Goal: Information Seeking & Learning: Learn about a topic

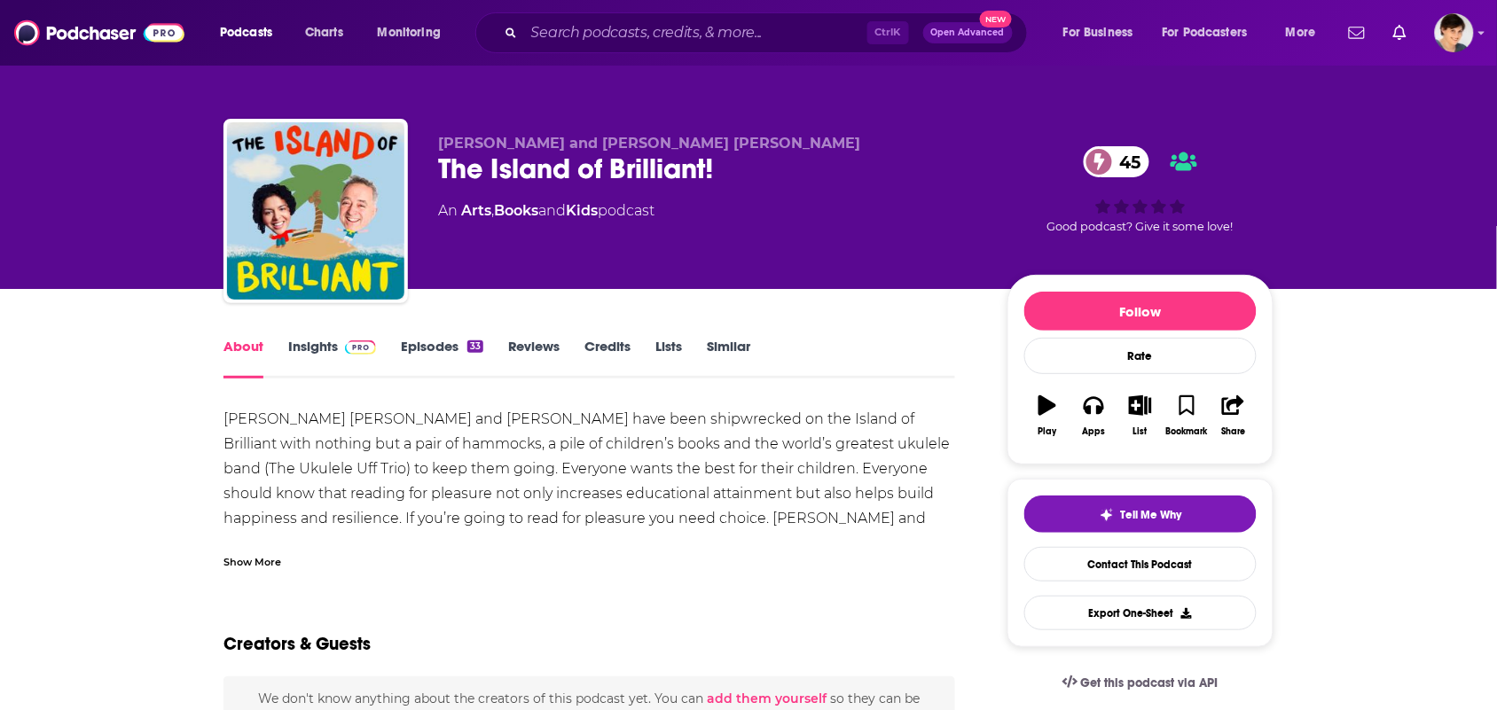
click at [720, 341] on link "Similar" at bounding box center [728, 358] width 43 height 41
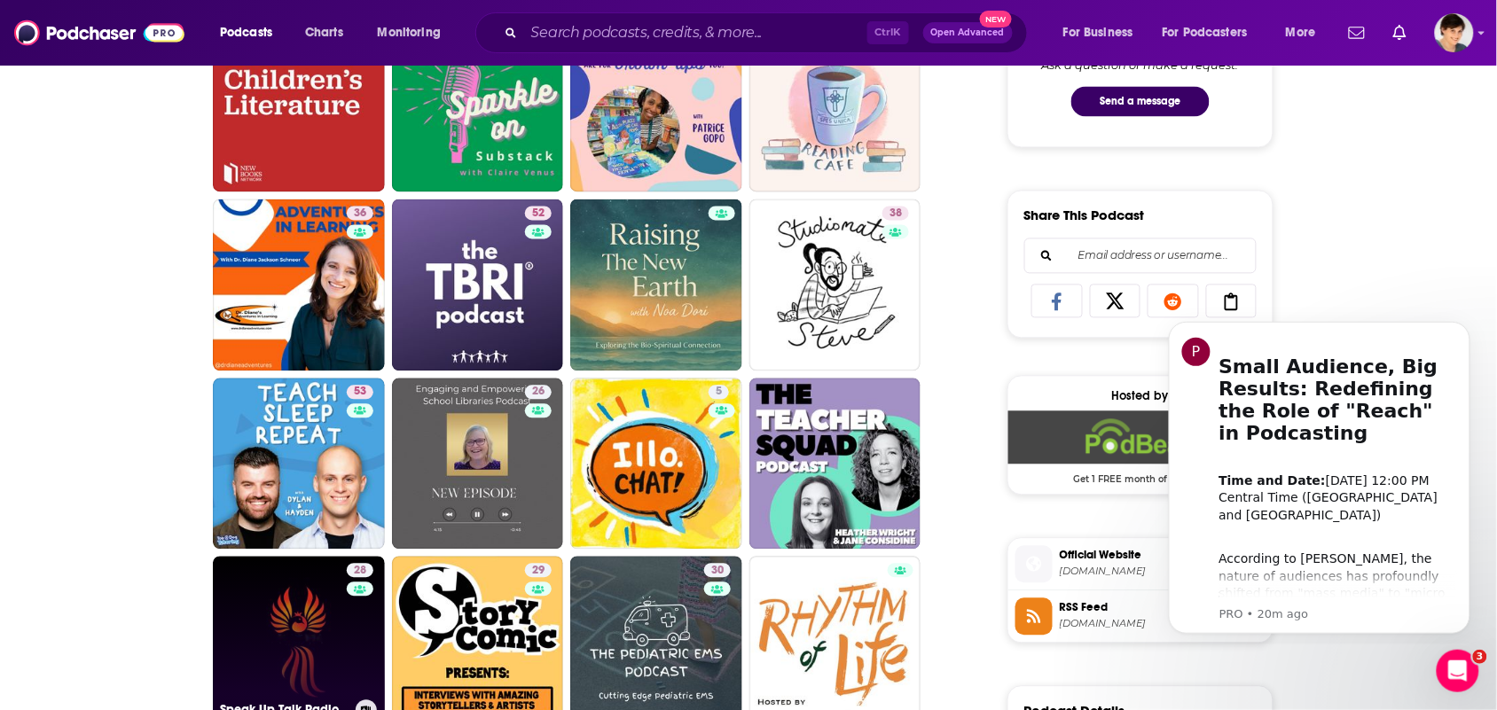
scroll to position [1108, 0]
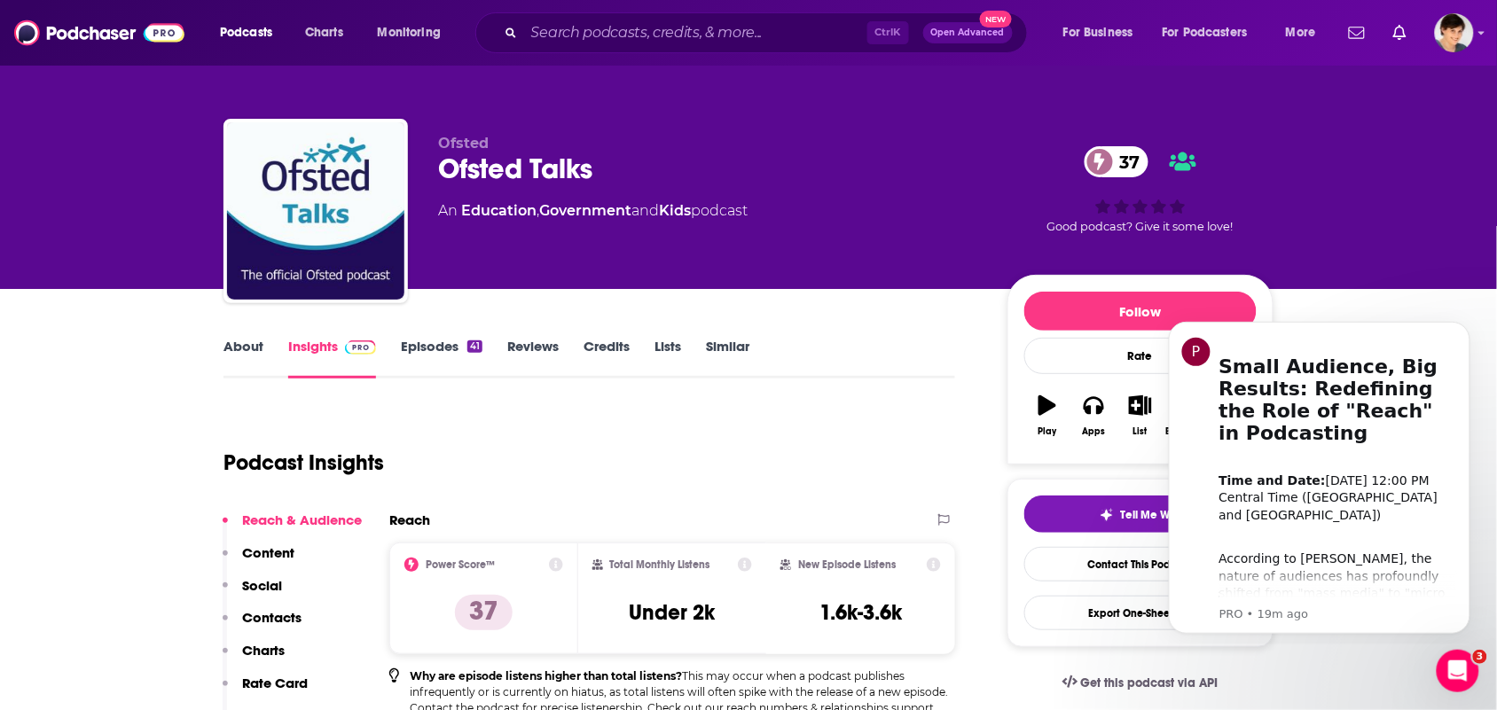
click at [250, 361] on link "About" at bounding box center [243, 358] width 40 height 41
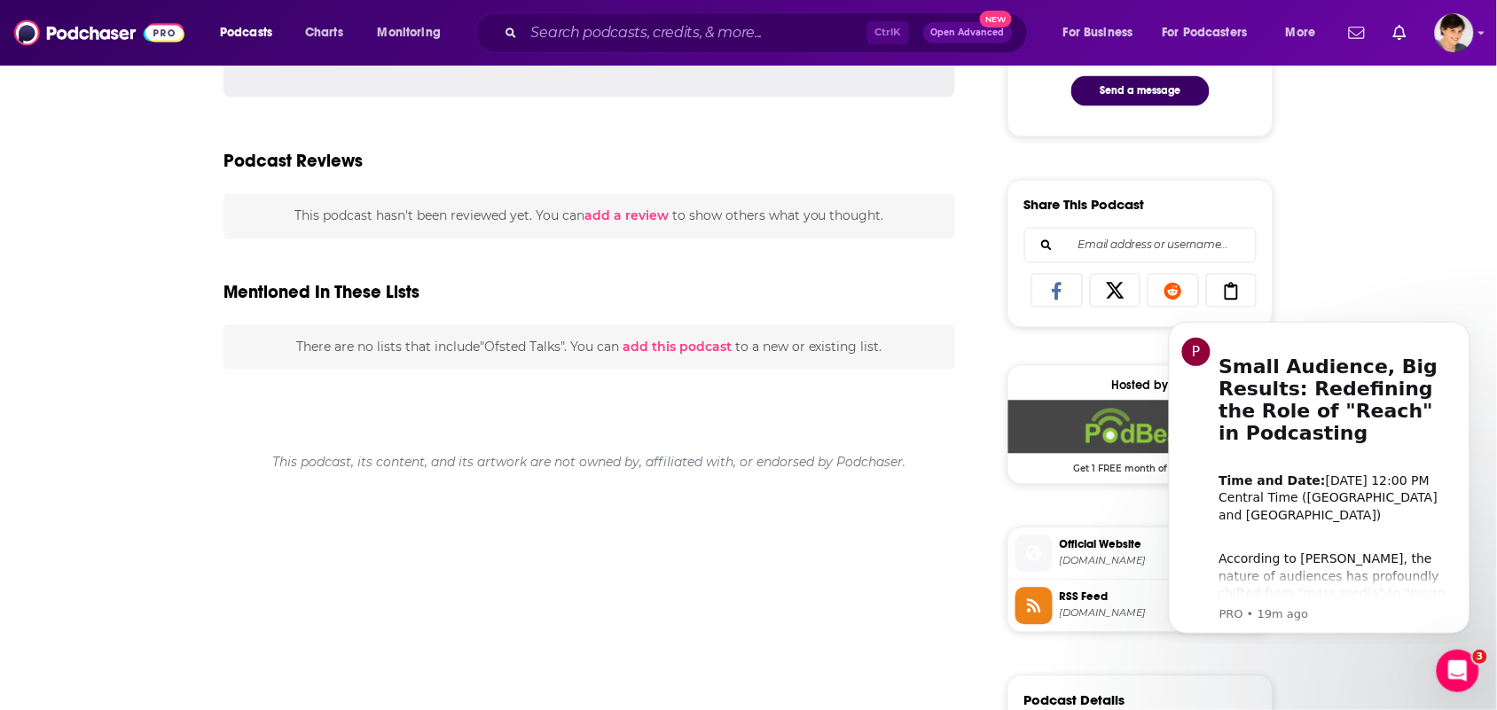
scroll to position [1257, 0]
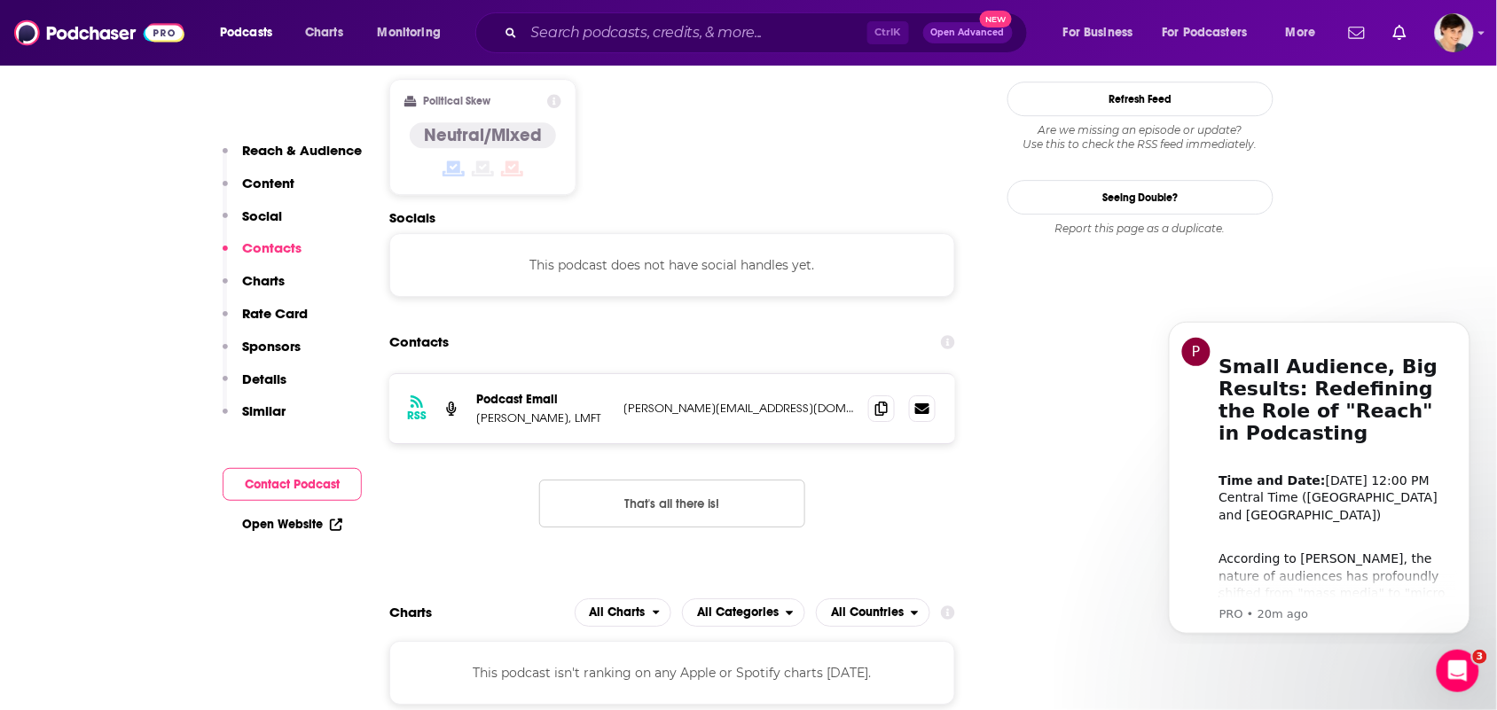
scroll to position [1552, 0]
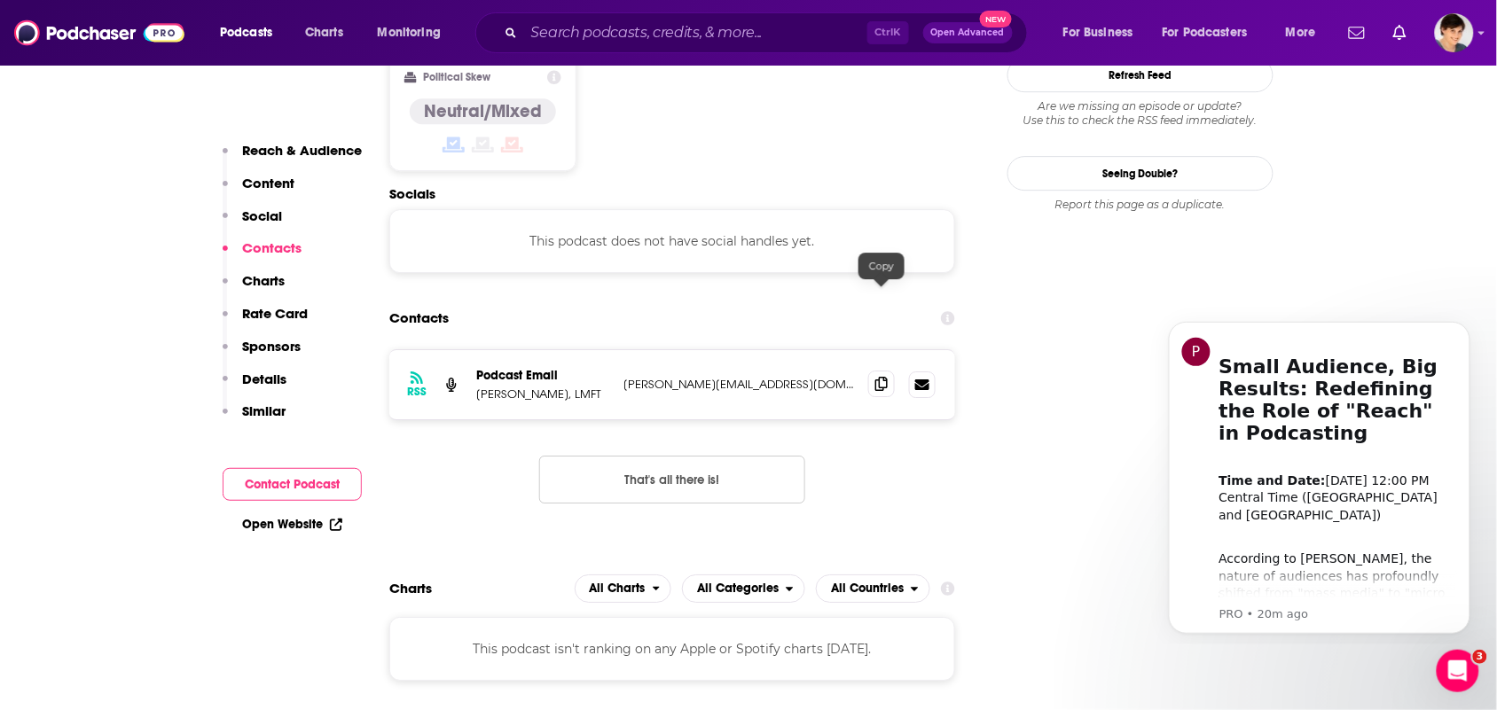
click at [892, 371] on span at bounding box center [881, 384] width 27 height 27
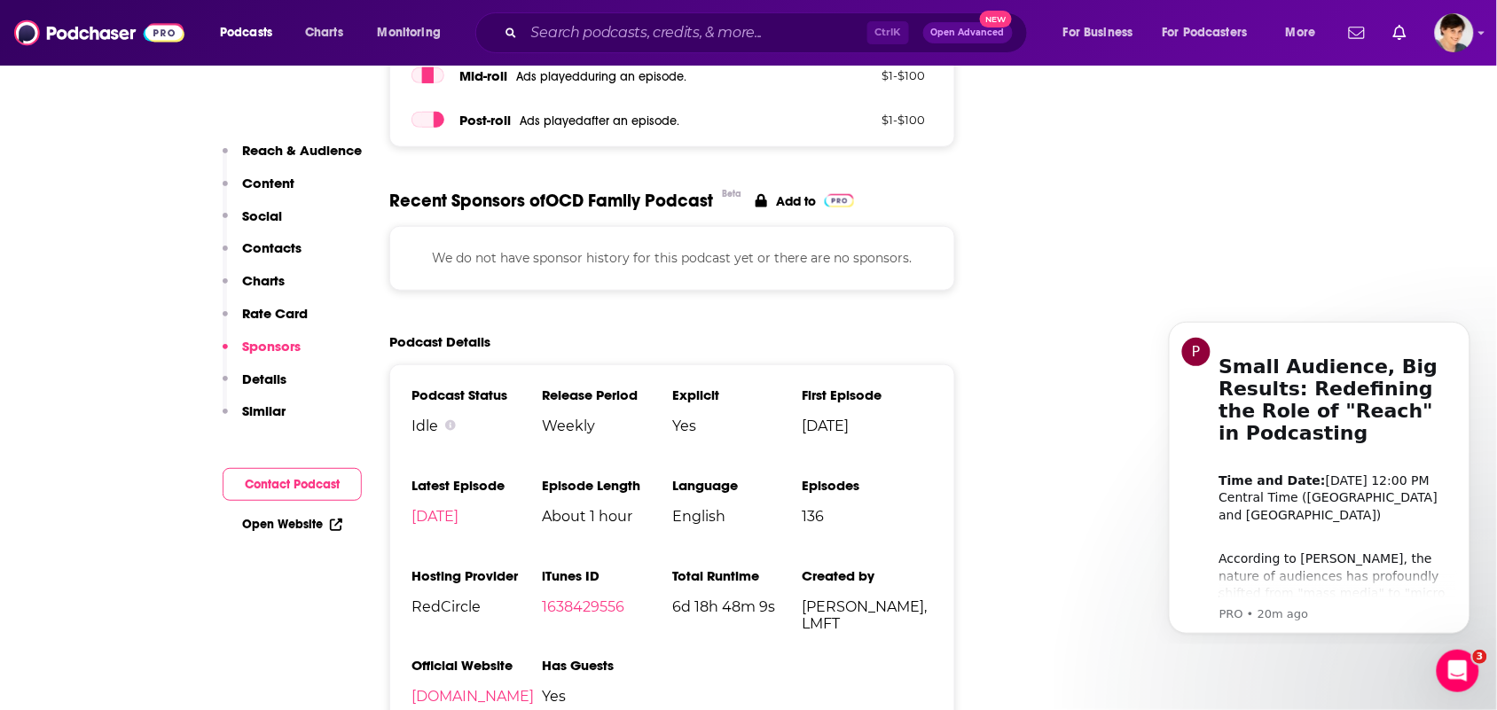
scroll to position [2439, 0]
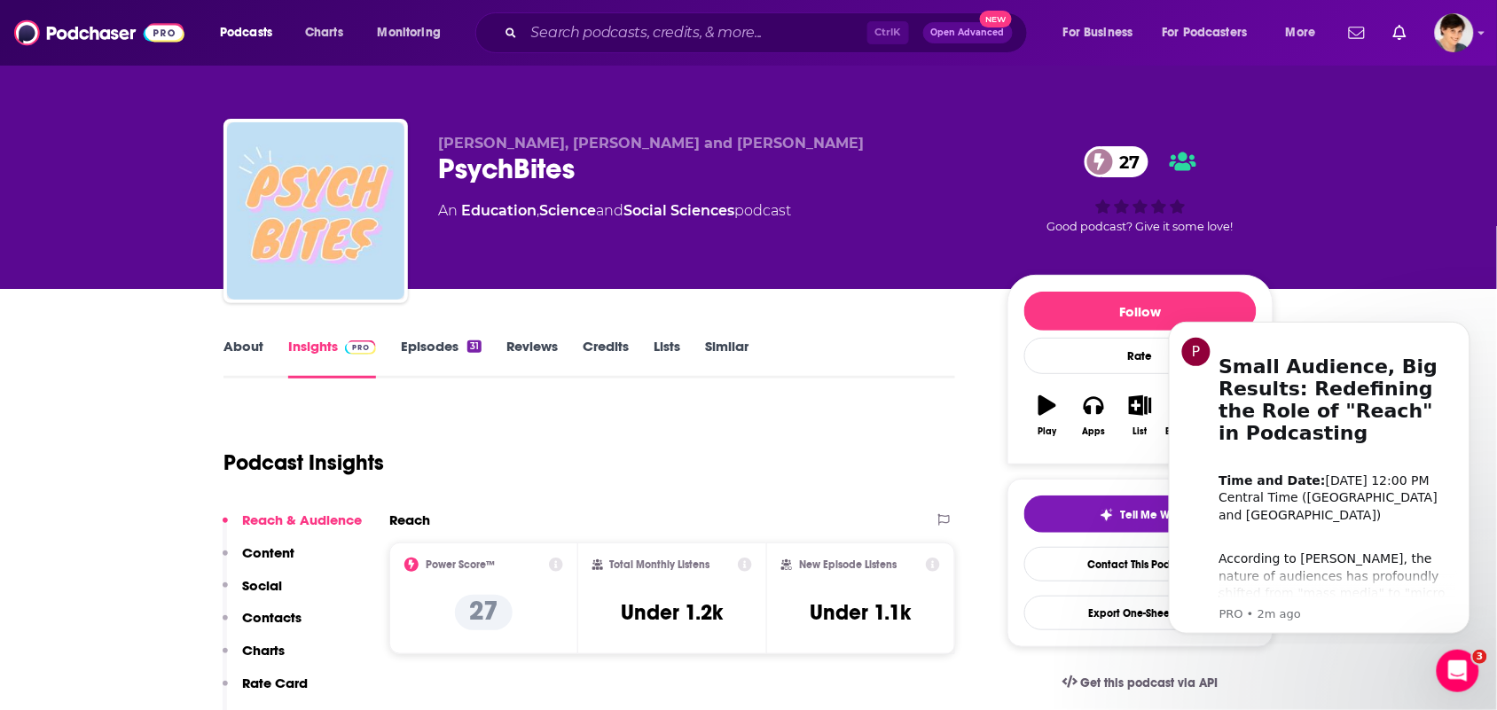
click at [258, 361] on link "About" at bounding box center [243, 358] width 40 height 41
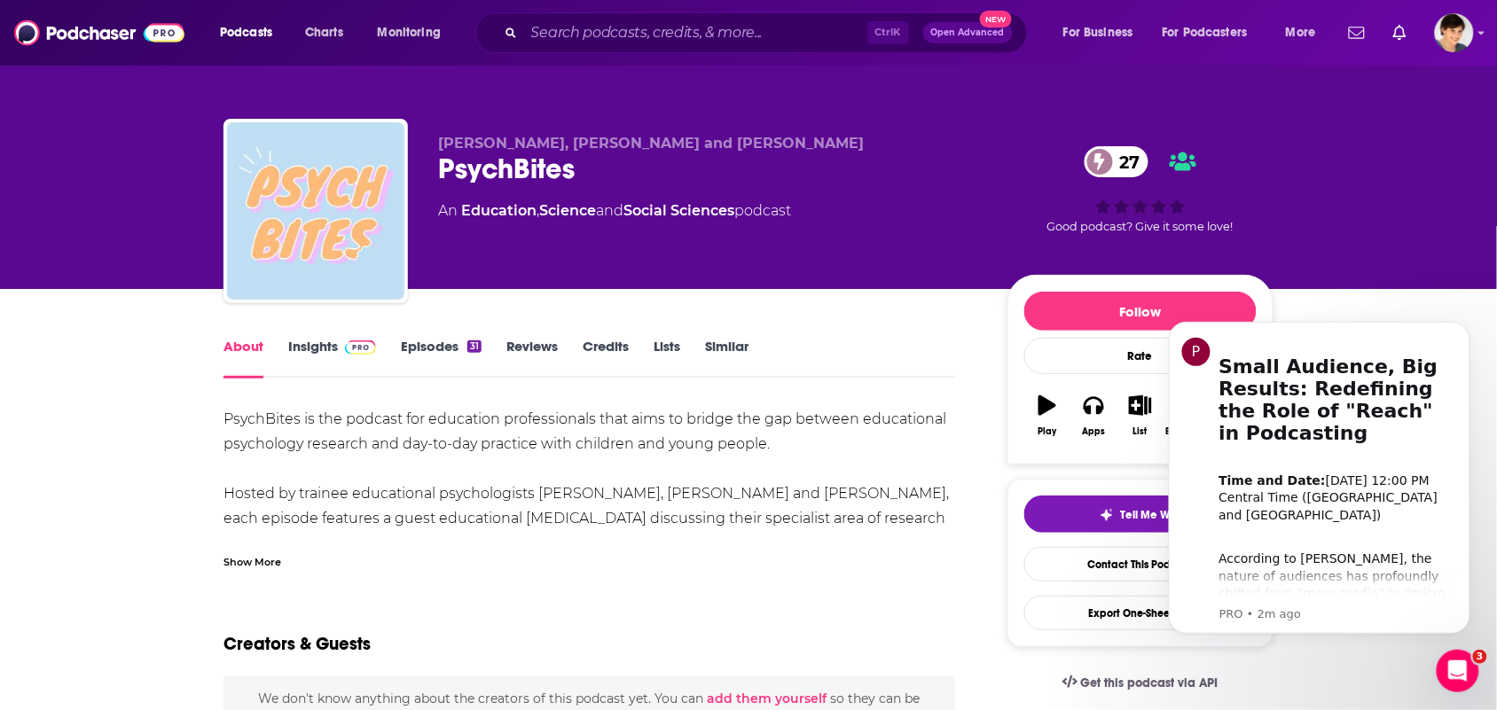
click at [415, 528] on div "PsychBites is the podcast for education professionals that aims to bridge the g…" at bounding box center [589, 568] width 732 height 323
click at [360, 551] on div "Show More" at bounding box center [589, 555] width 732 height 30
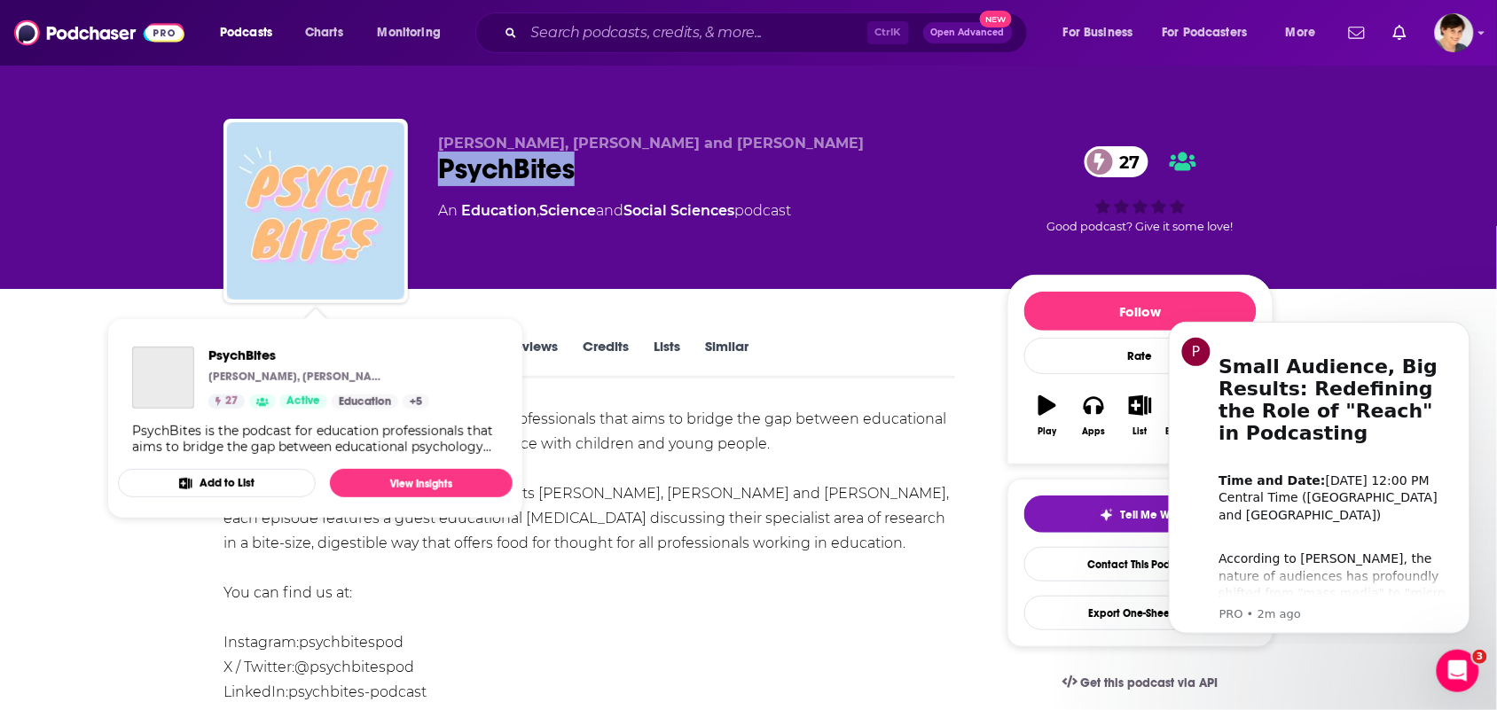
drag, startPoint x: 603, startPoint y: 162, endPoint x: 413, endPoint y: 171, distance: 190.0
click at [413, 171] on div "Laura Chapman, Ellyn Berman-Jones and Lauren Bratton PsychBites 27 An Education…" at bounding box center [748, 215] width 1050 height 192
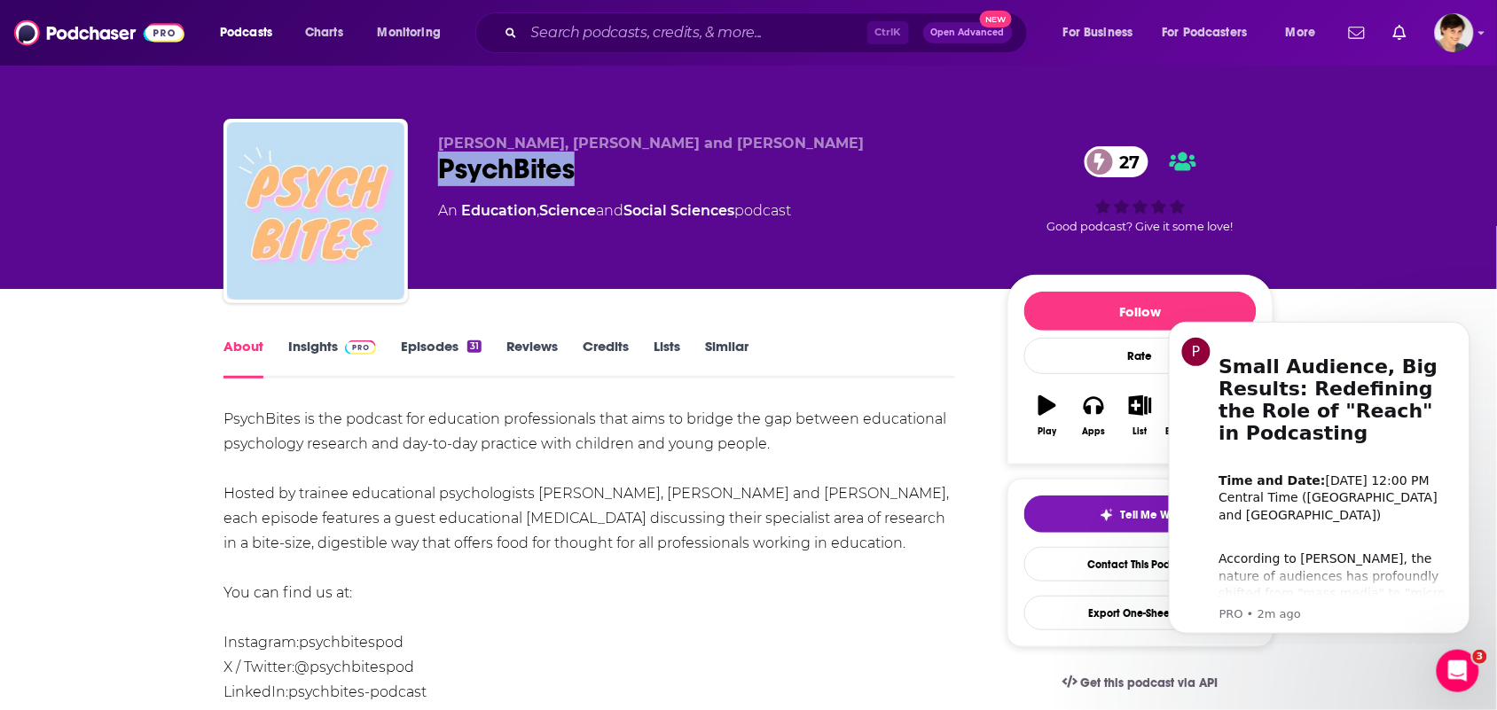
copy h1 "PsychBites"
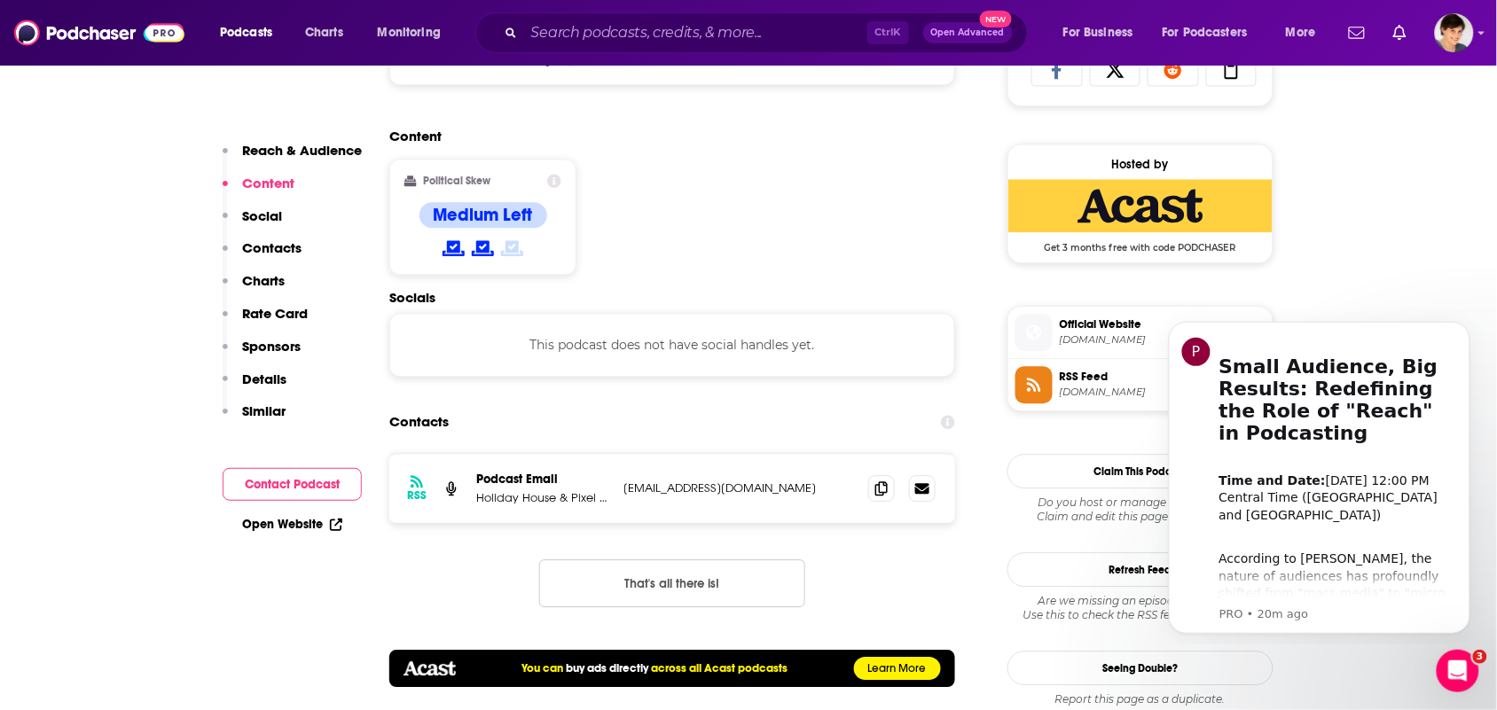
scroll to position [1441, 0]
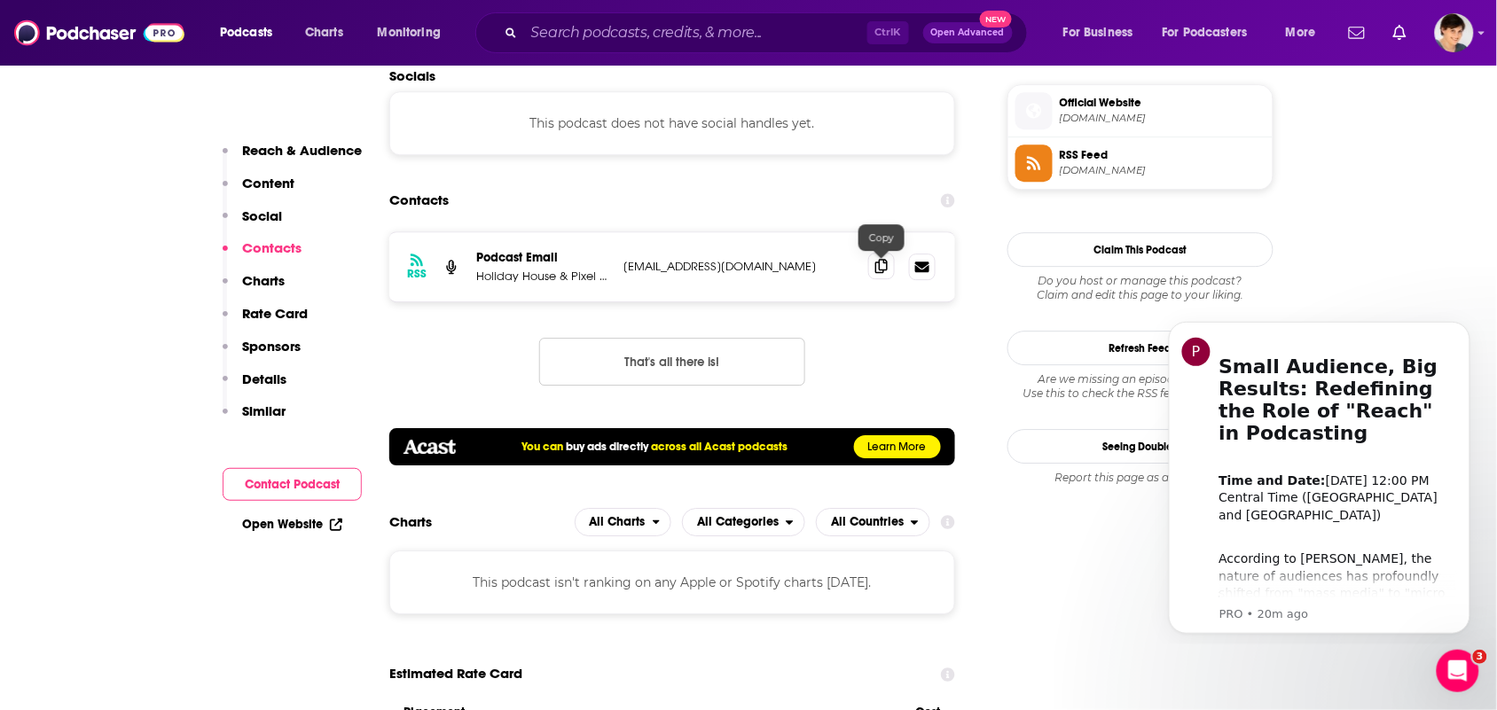
click at [880, 272] on icon at bounding box center [881, 266] width 12 height 14
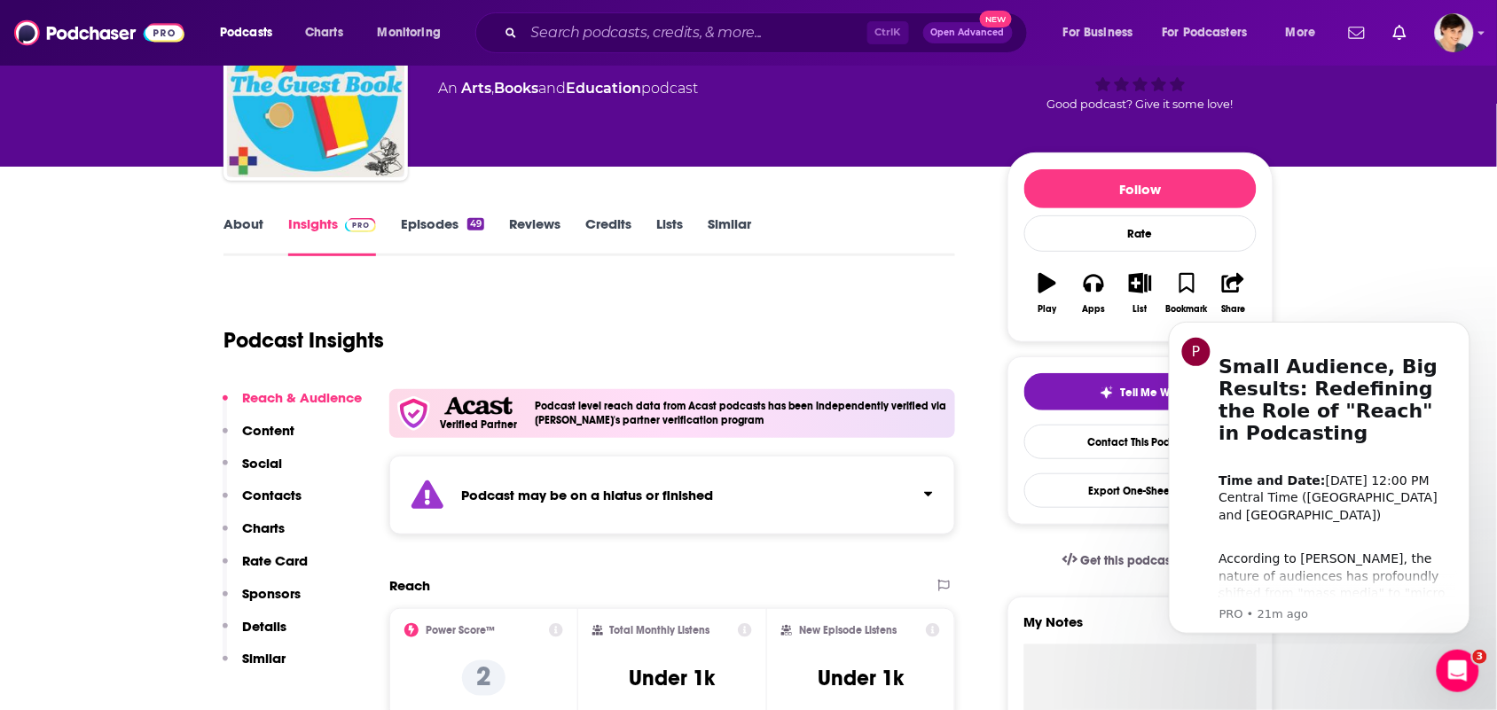
scroll to position [0, 0]
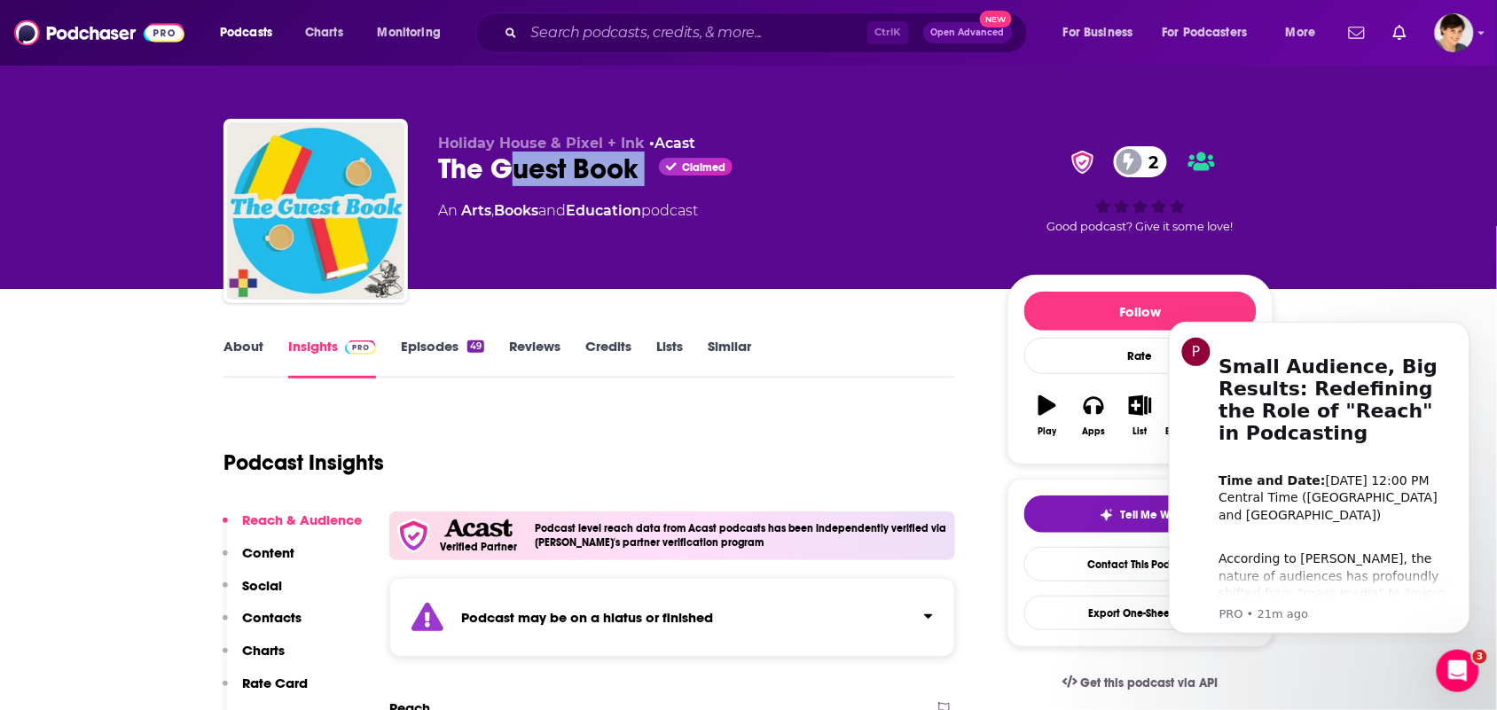
drag, startPoint x: 647, startPoint y: 173, endPoint x: 439, endPoint y: 183, distance: 208.6
click at [443, 183] on div "The Guest Book Claimed 2" at bounding box center [708, 169] width 541 height 35
click at [437, 202] on div "Holiday House & Pixel + Ink • Acast The Guest Book Claimed 2 An Arts , Books an…" at bounding box center [748, 215] width 1050 height 192
drag, startPoint x: 437, startPoint y: 170, endPoint x: 636, endPoint y: 188, distance: 199.4
click at [636, 188] on div "Holiday House & Pixel + Ink • Acast The Guest Book Claimed 2 An Arts , Books an…" at bounding box center [708, 206] width 541 height 142
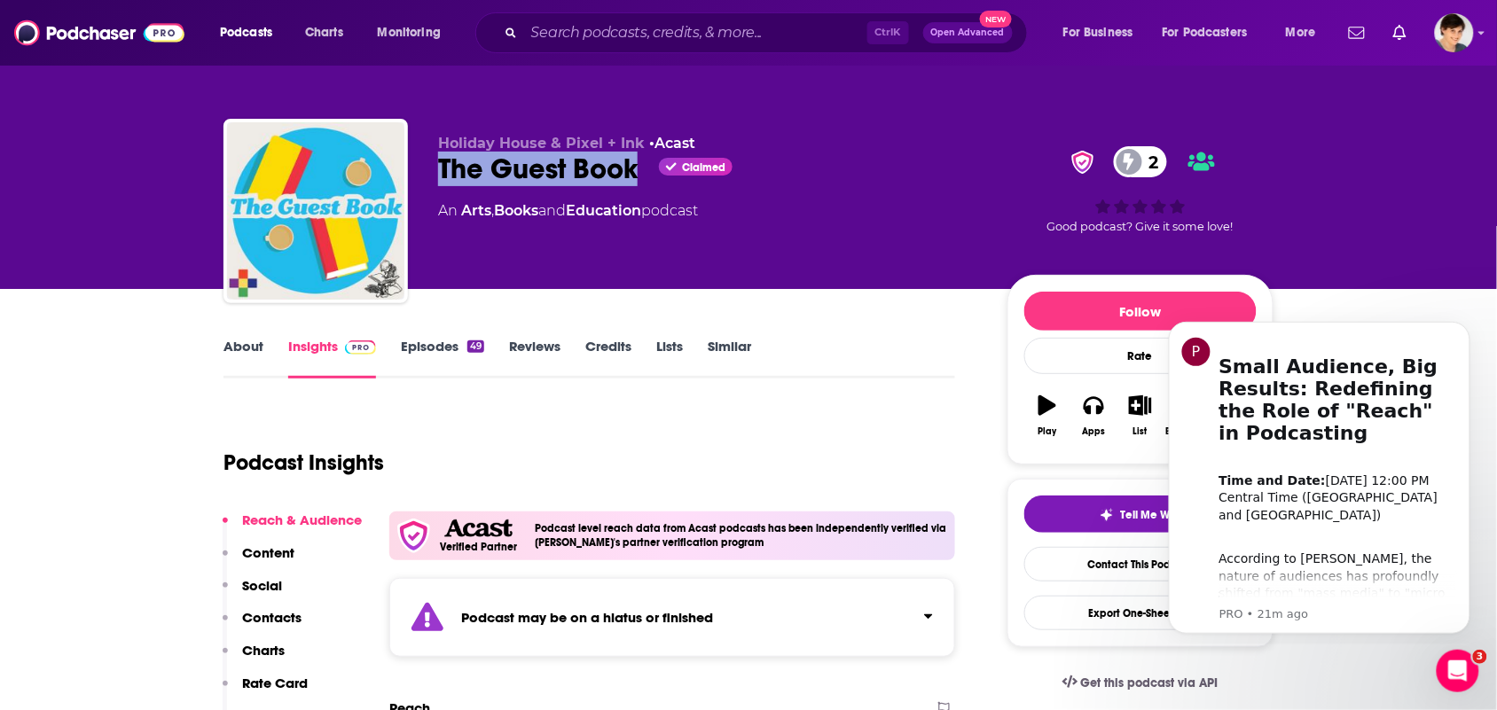
copy h2 "The Guest Book"
drag, startPoint x: 653, startPoint y: 214, endPoint x: 461, endPoint y: 224, distance: 191.8
click at [461, 223] on div "Holiday House & Pixel + Ink • Acast The Guest Book Claimed 2 An Arts , Books an…" at bounding box center [708, 206] width 541 height 142
copy div "Arts , Books and Education"
click at [249, 360] on link "About" at bounding box center [243, 358] width 40 height 41
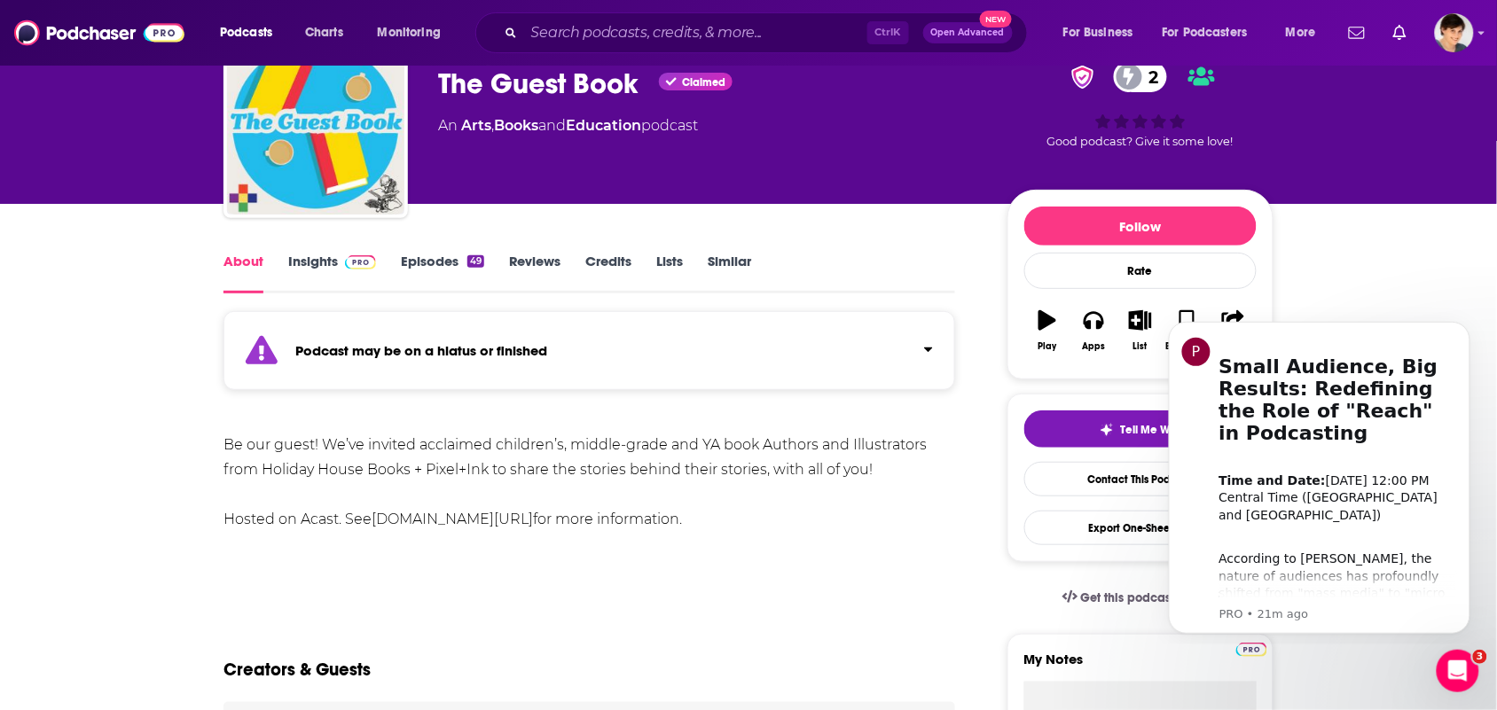
scroll to position [111, 0]
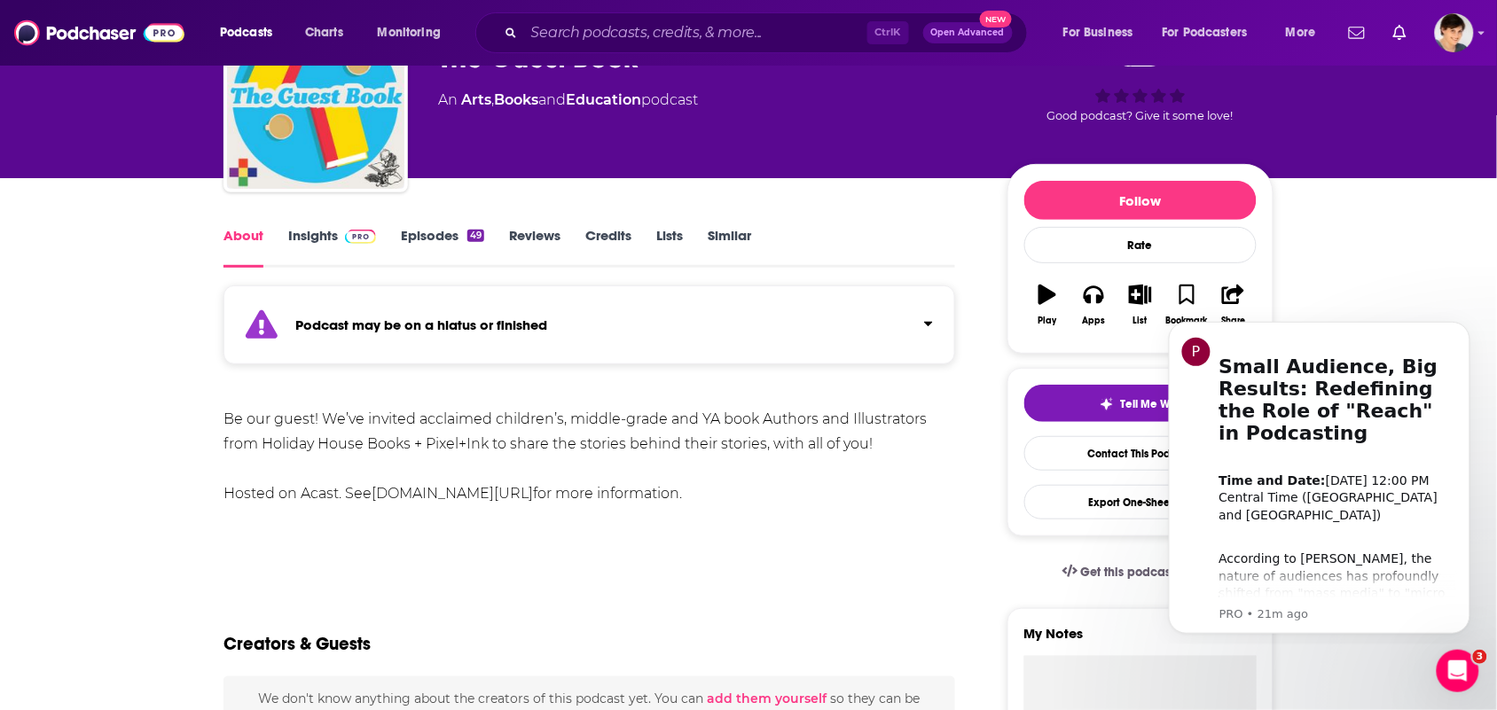
drag, startPoint x: 745, startPoint y: 507, endPoint x: 322, endPoint y: 430, distance: 430.0
click at [246, 411] on div "Be our guest! We’ve invited acclaimed children’s, middle-grade and YA book Auth…" at bounding box center [589, 469] width 732 height 124
click at [756, 499] on div "Be our guest! We’ve invited acclaimed children’s, middle-grade and YA book Auth…" at bounding box center [589, 456] width 732 height 99
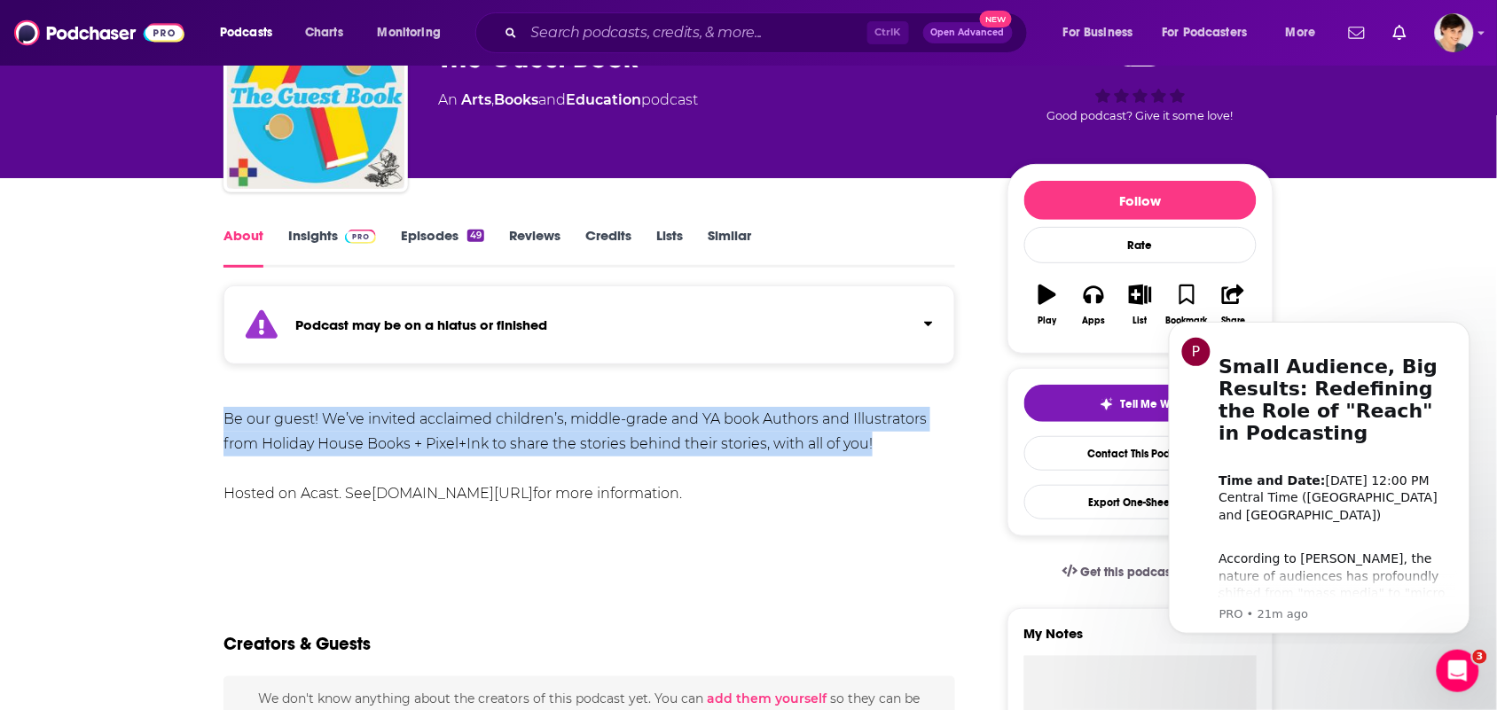
drag, startPoint x: 897, startPoint y: 455, endPoint x: 188, endPoint y: 390, distance: 712.4
copy div "Be our guest! We’ve invited acclaimed children’s, middle-grade and YA book Auth…"
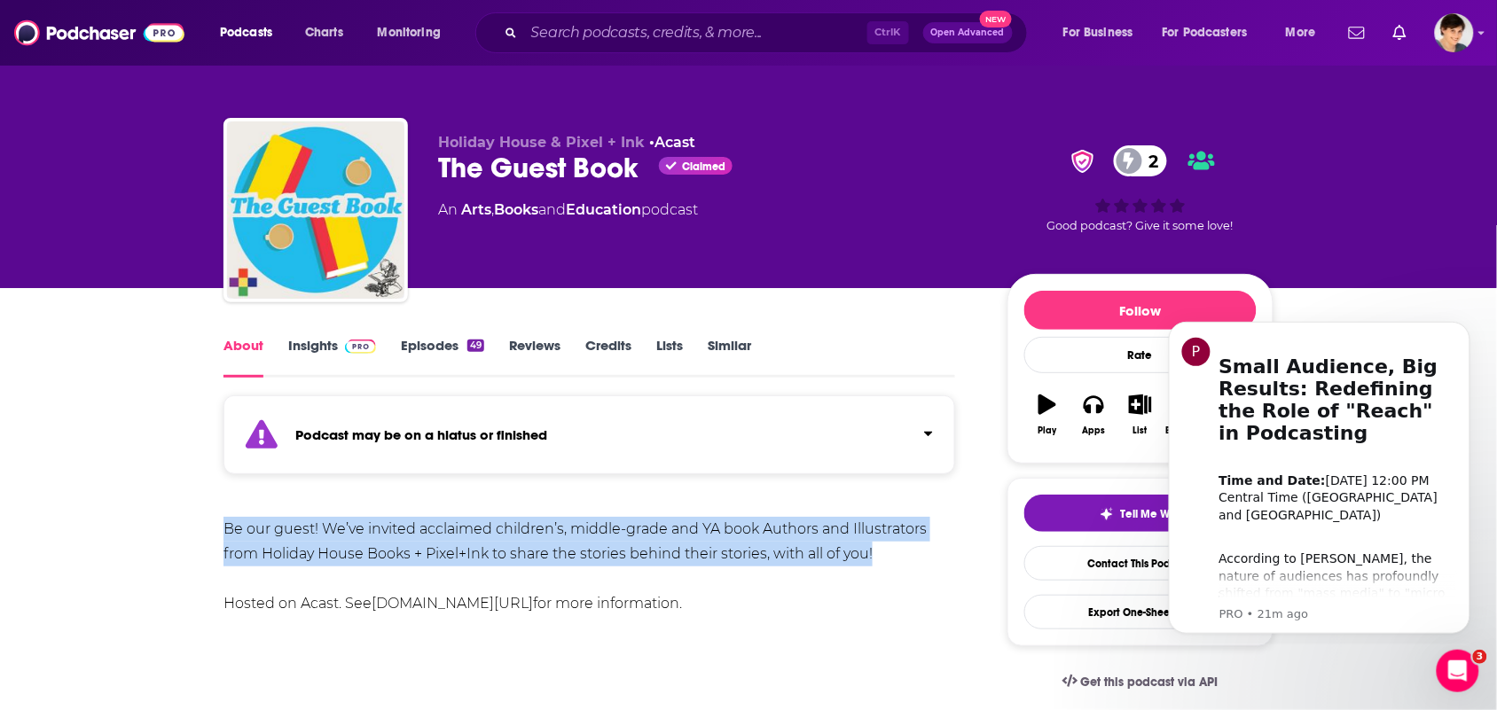
scroll to position [0, 0]
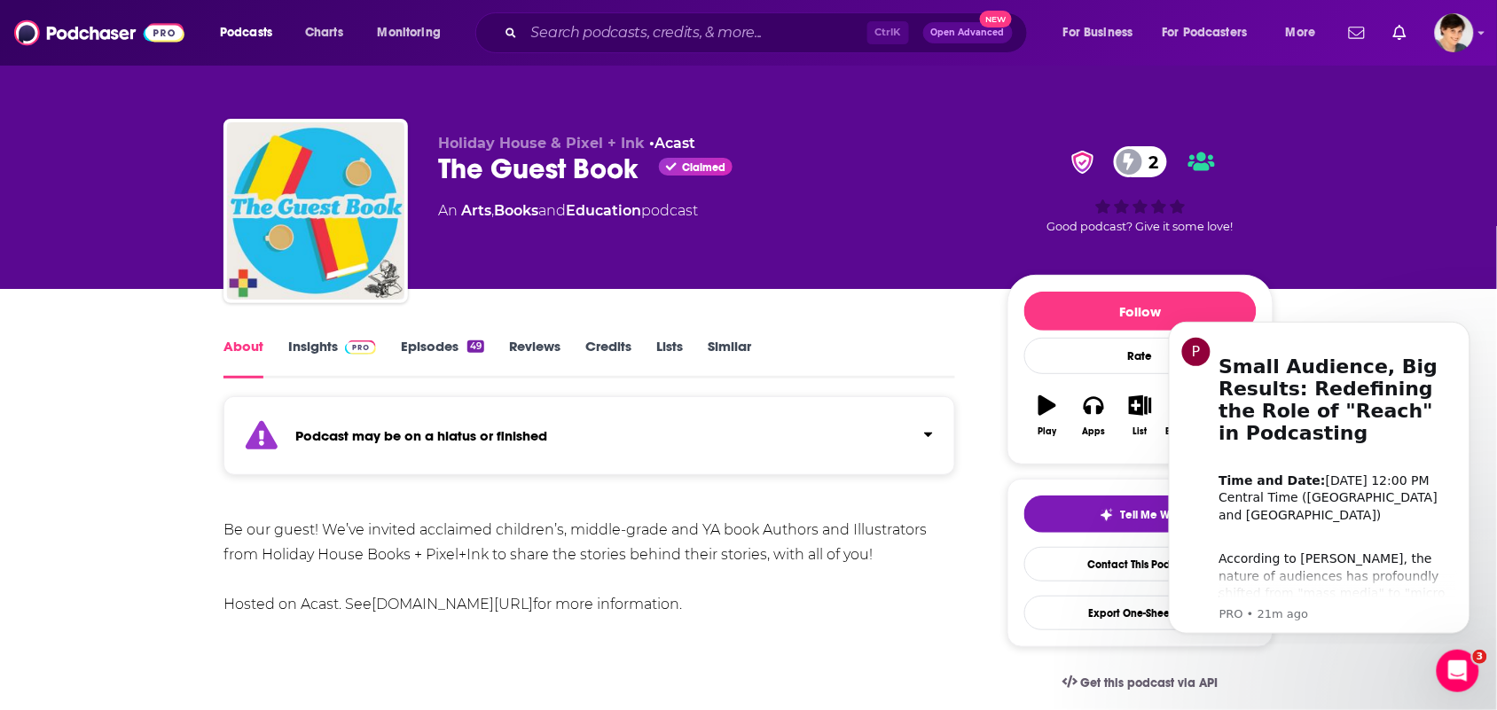
click at [329, 338] on link "Insights" at bounding box center [332, 358] width 88 height 41
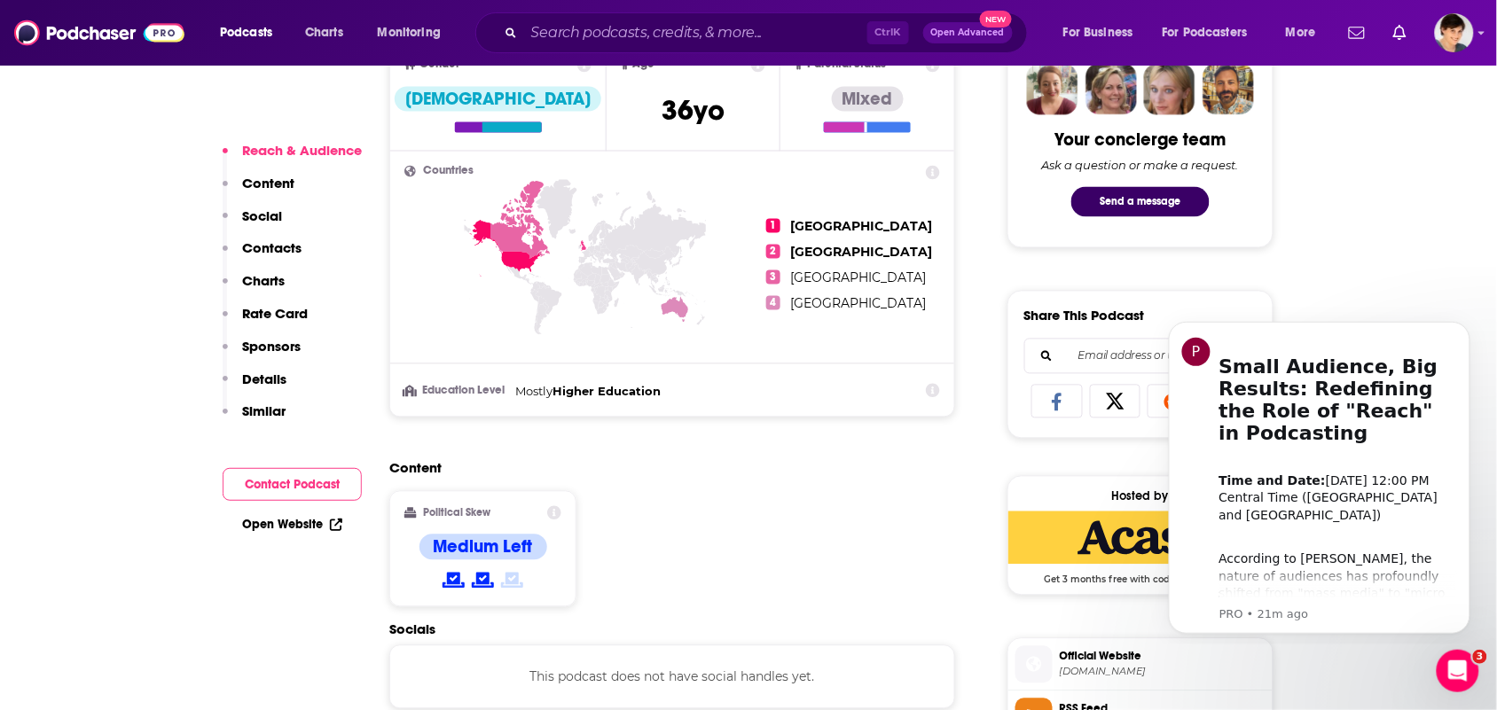
scroll to position [998, 0]
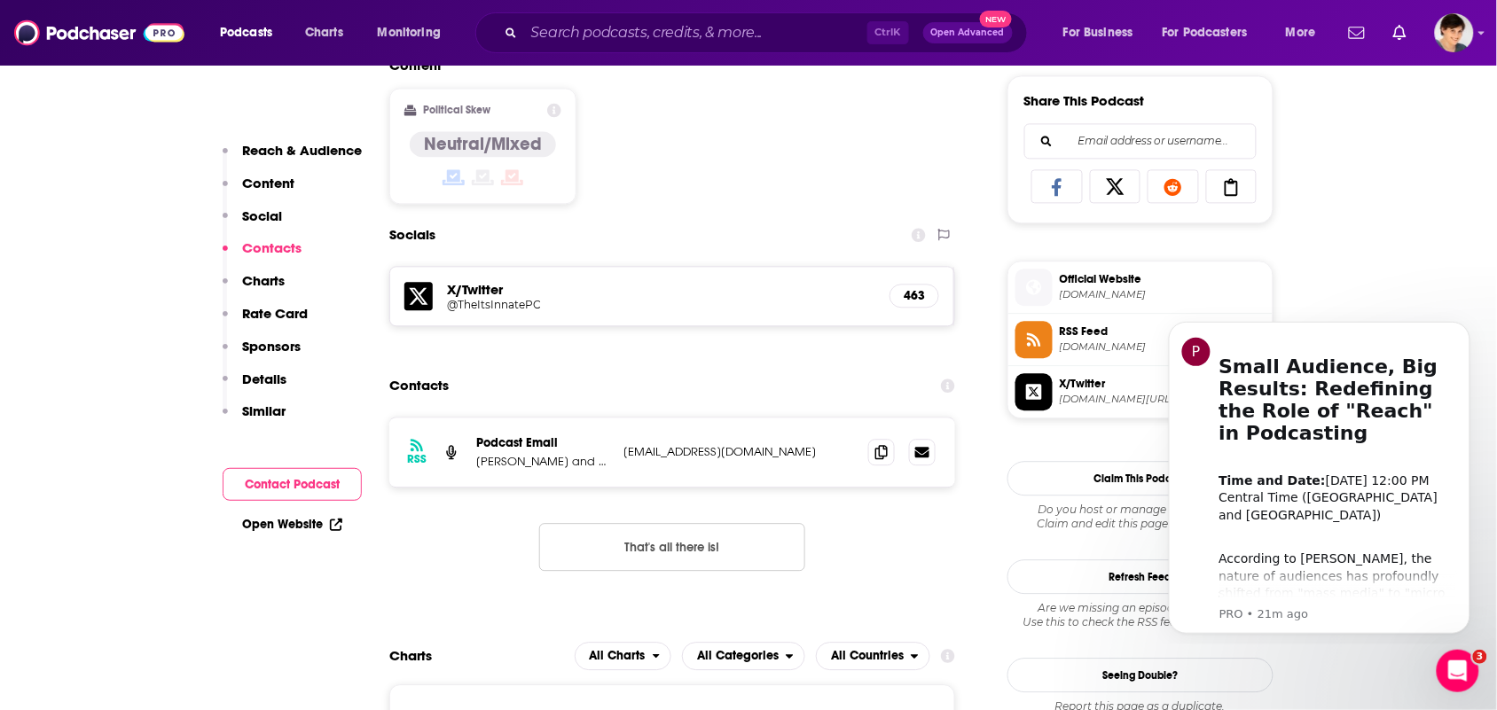
scroll to position [1330, 0]
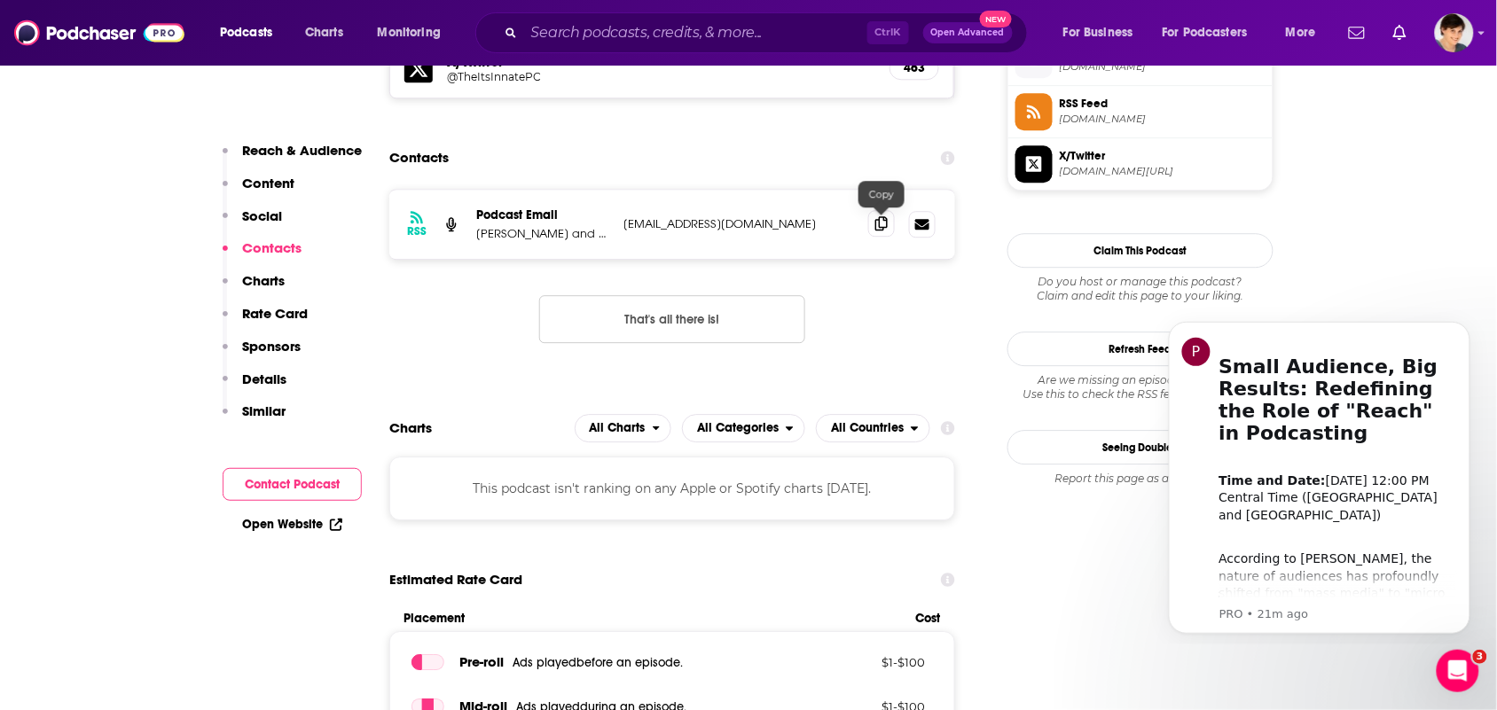
click at [871, 228] on span at bounding box center [881, 223] width 27 height 27
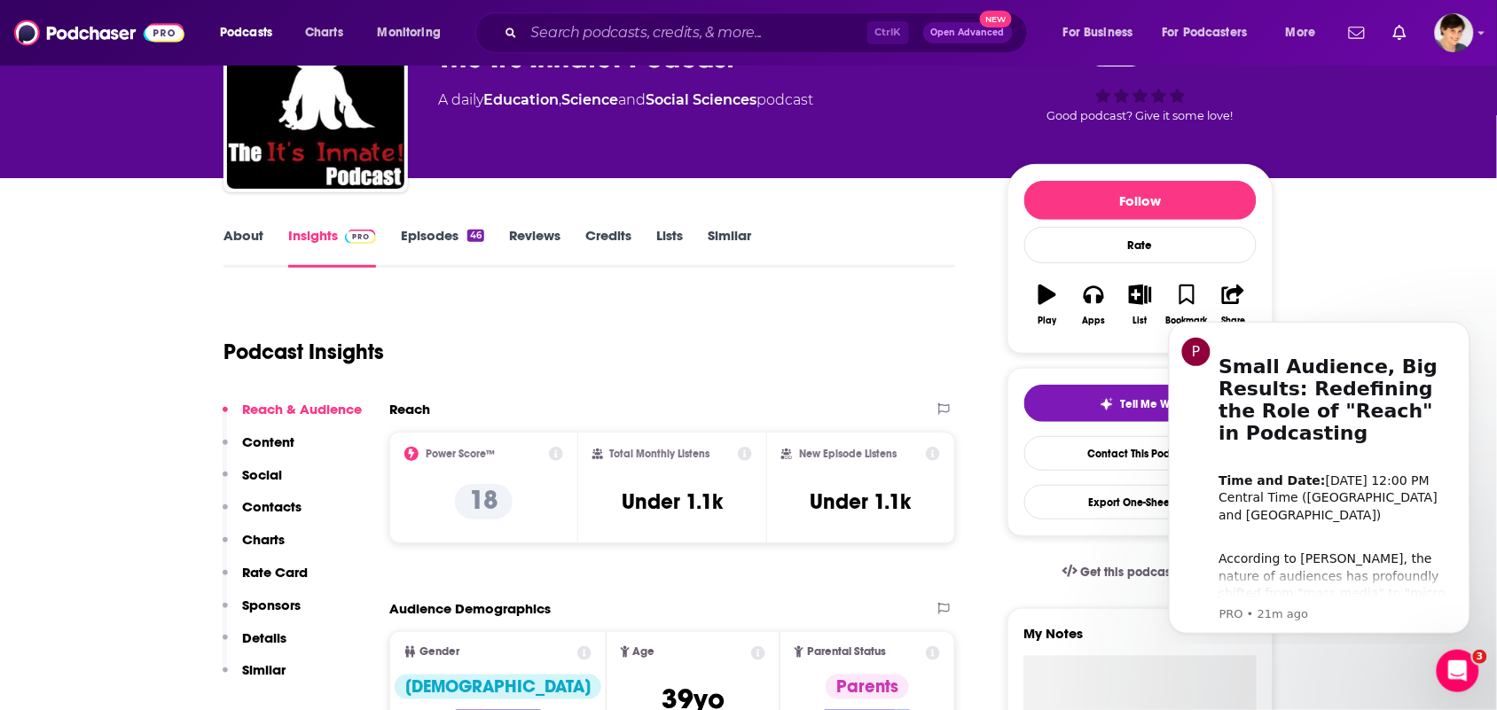
scroll to position [0, 0]
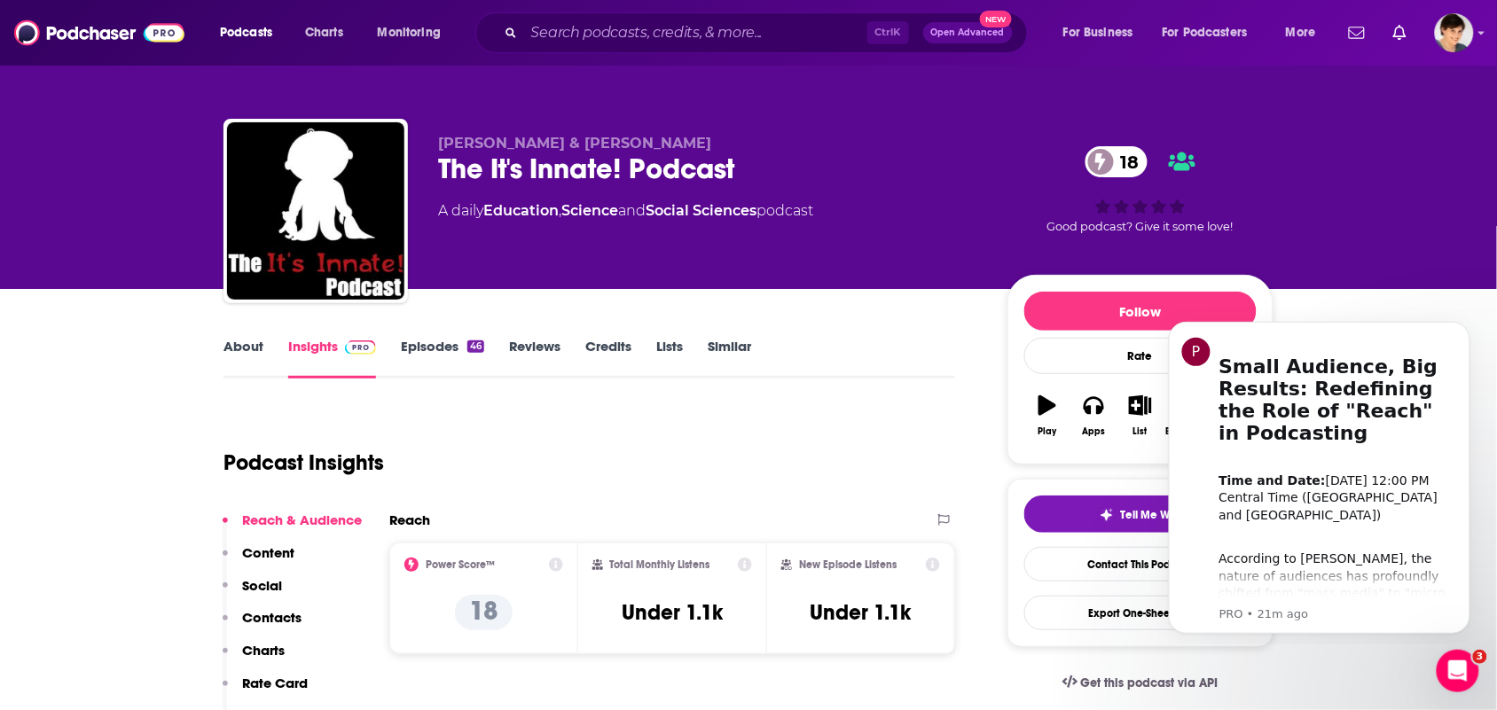
click at [250, 340] on link "About" at bounding box center [243, 358] width 40 height 41
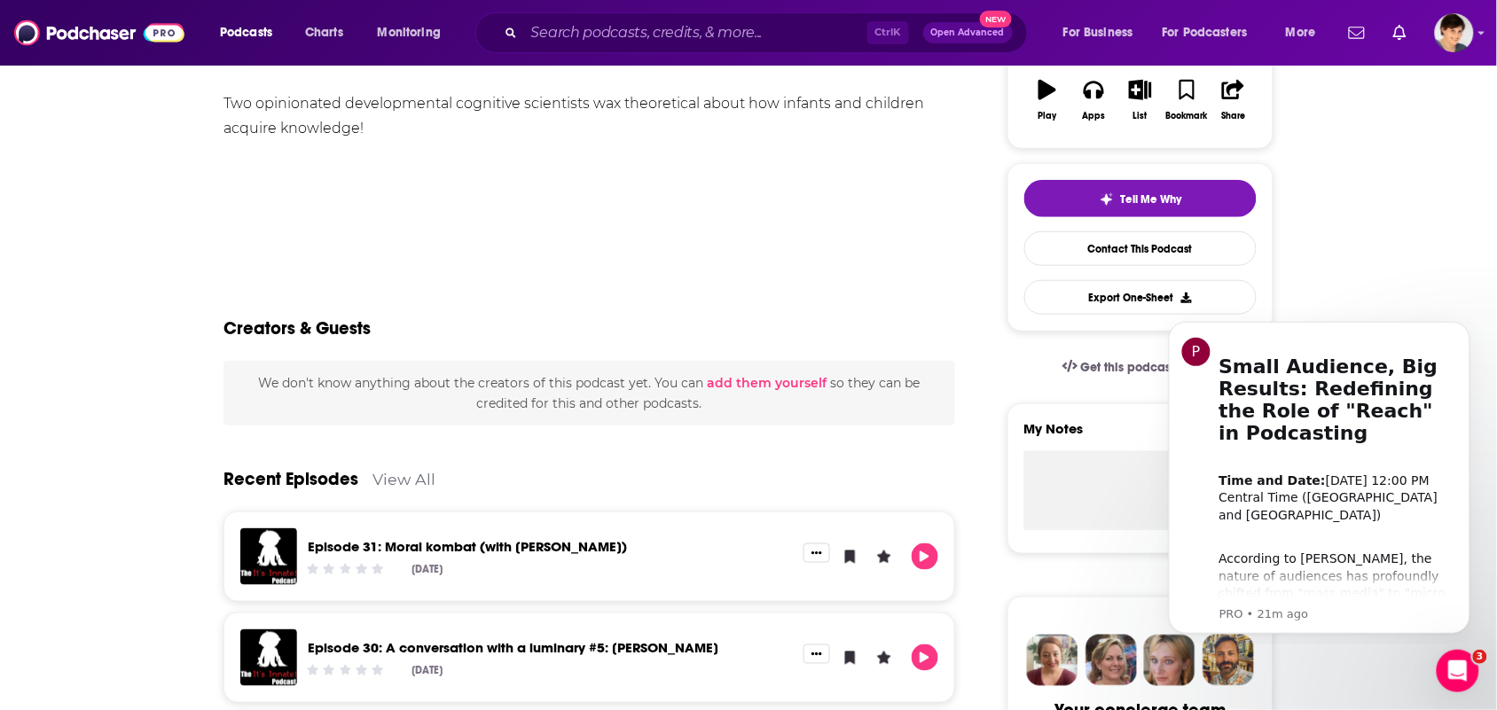
scroll to position [554, 0]
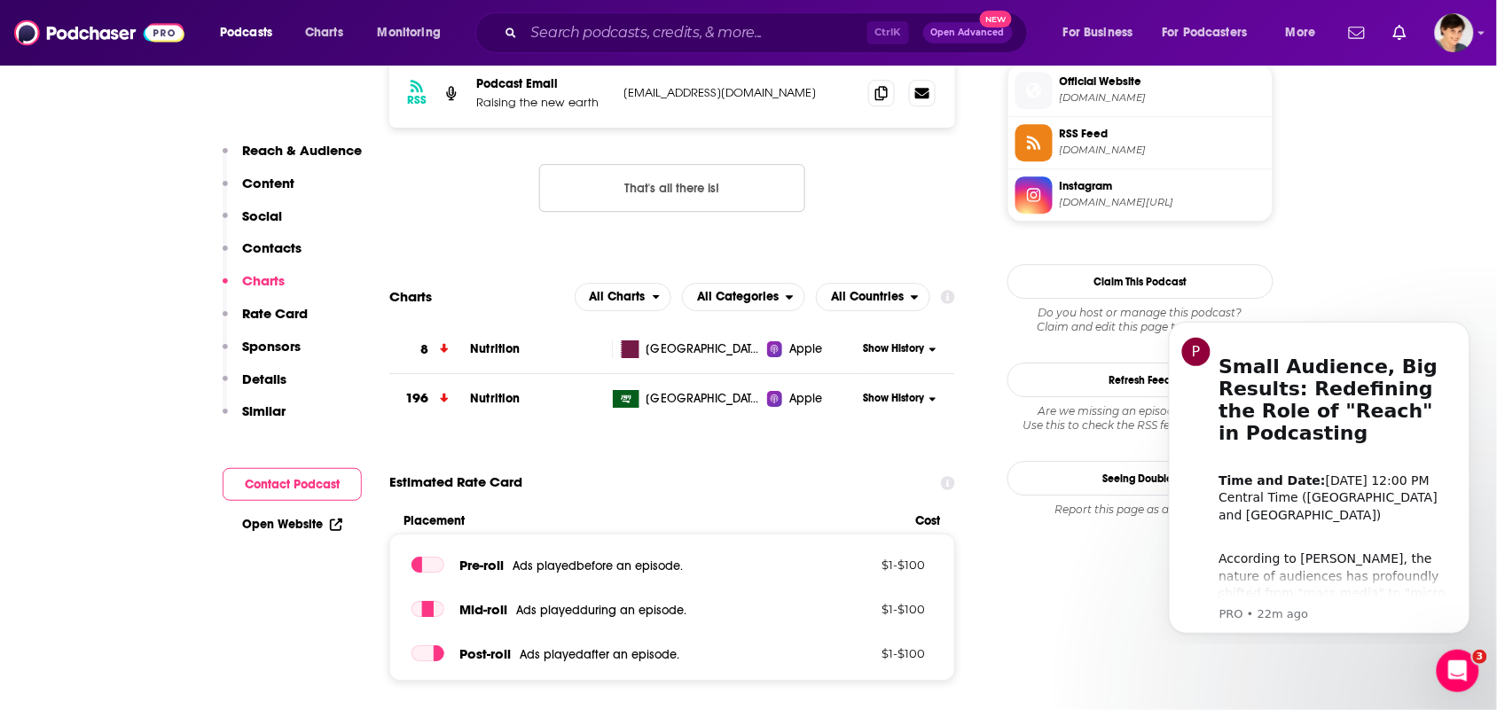
scroll to position [1330, 0]
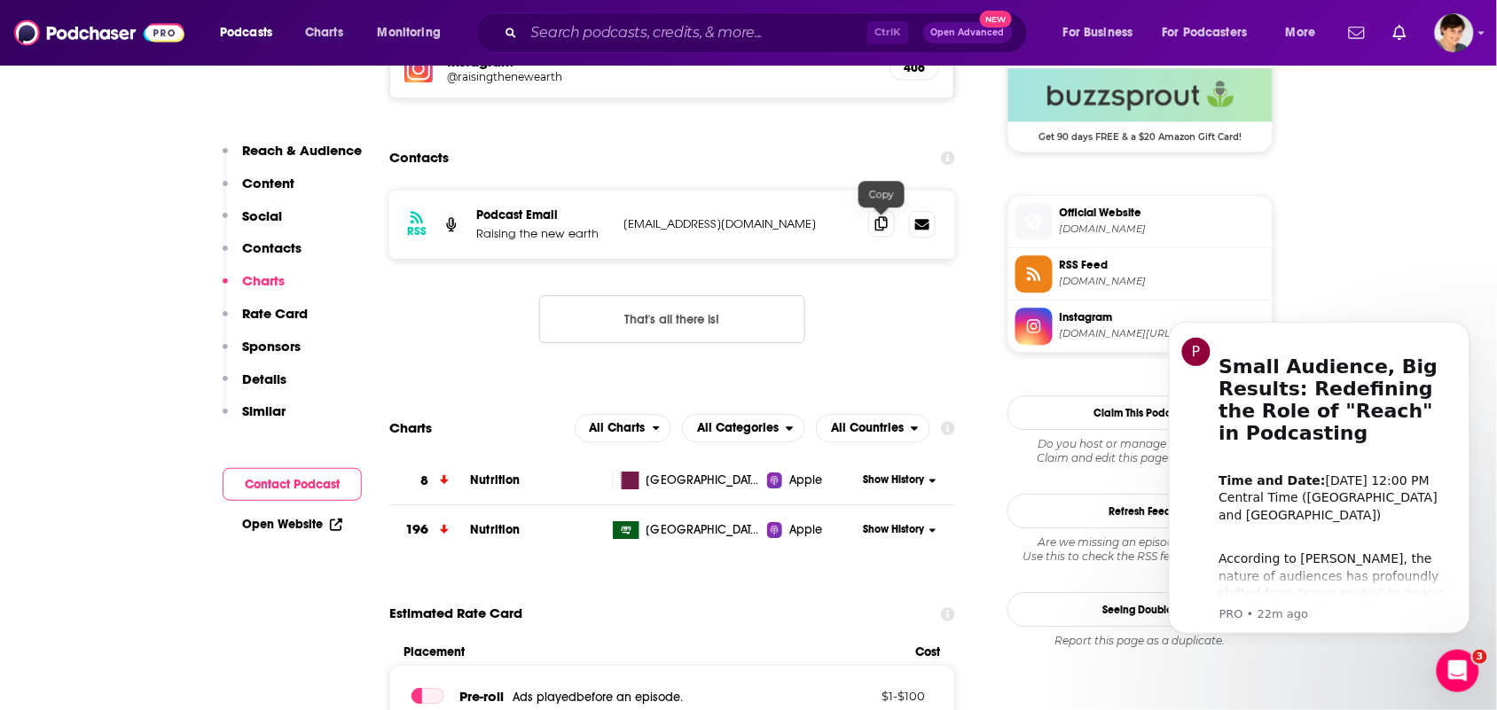
click at [887, 236] on span at bounding box center [881, 223] width 27 height 27
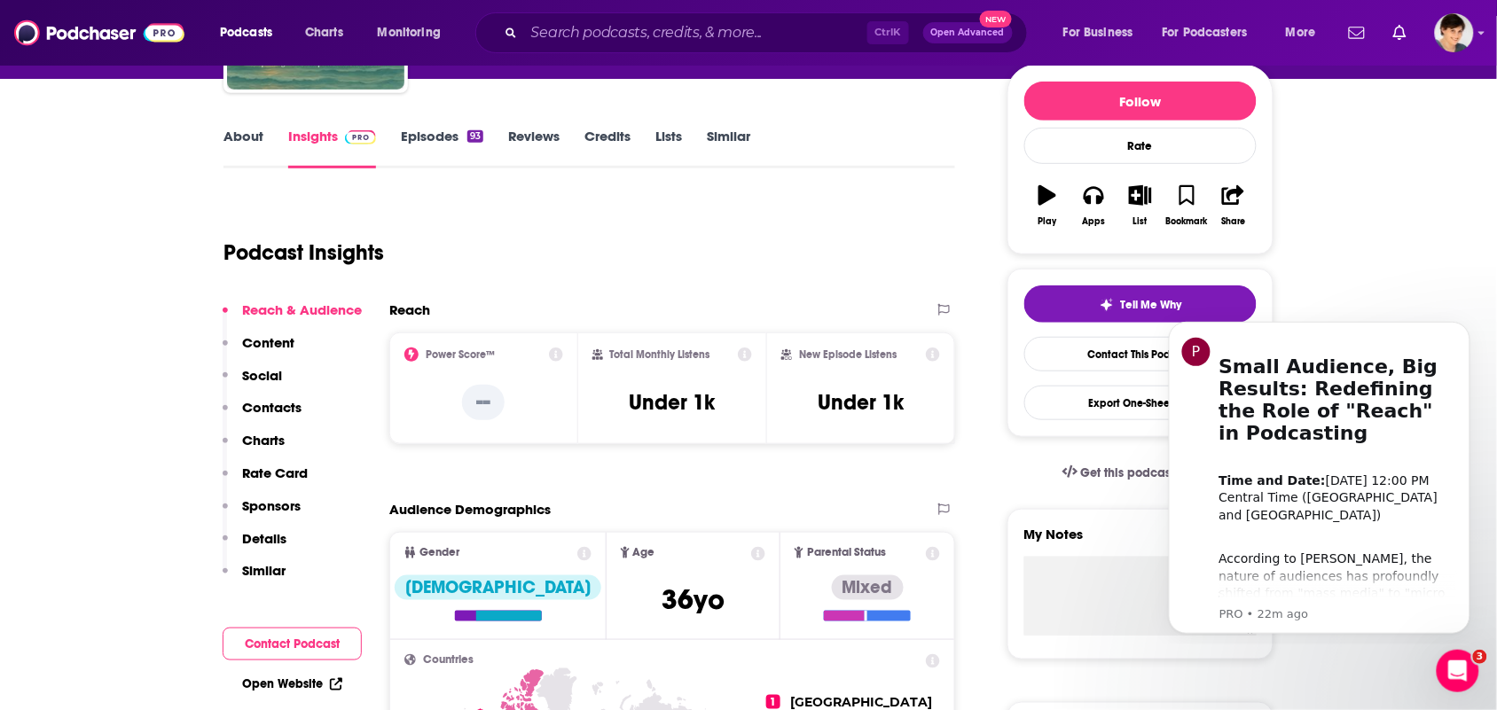
scroll to position [0, 0]
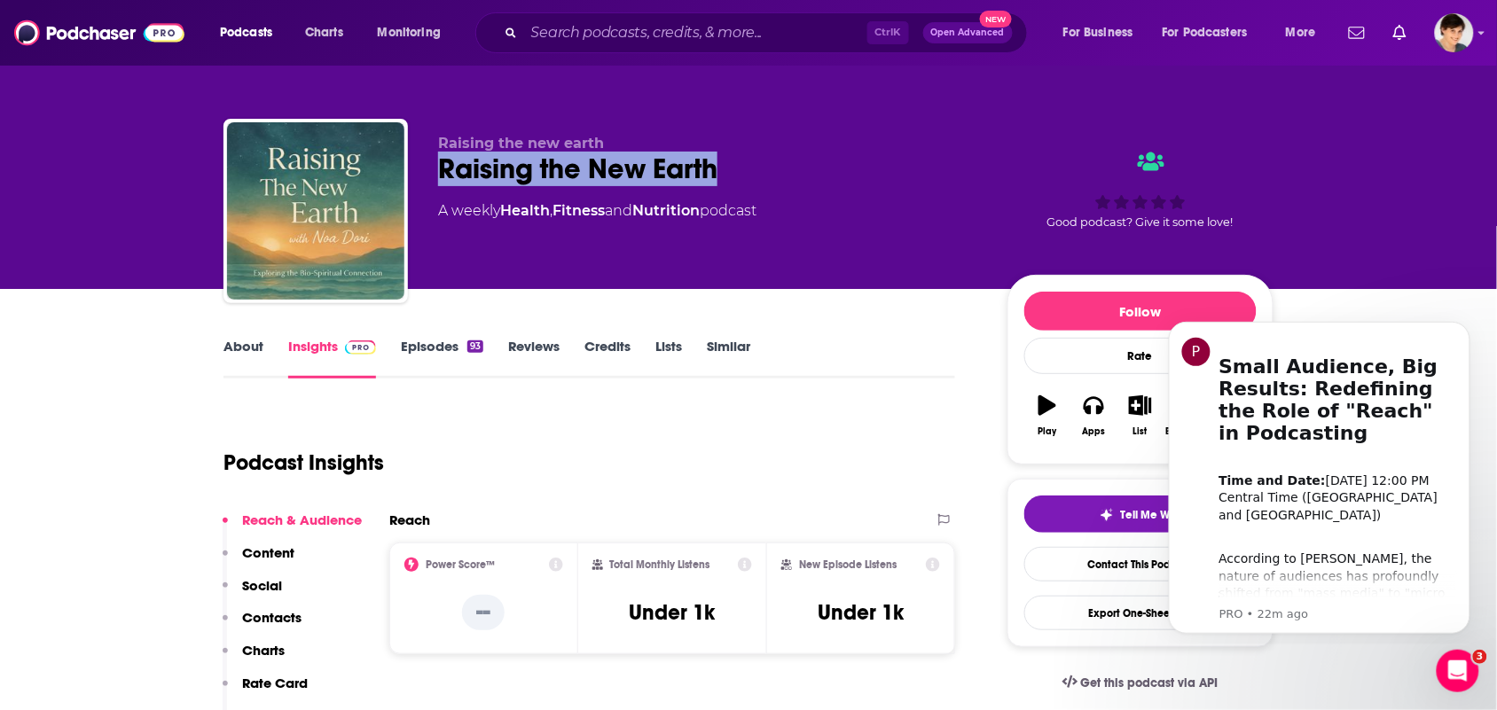
drag, startPoint x: 741, startPoint y: 170, endPoint x: 442, endPoint y: 160, distance: 299.9
click at [442, 160] on div "Raising the New Earth" at bounding box center [708, 169] width 541 height 35
click at [232, 340] on link "About" at bounding box center [243, 358] width 40 height 41
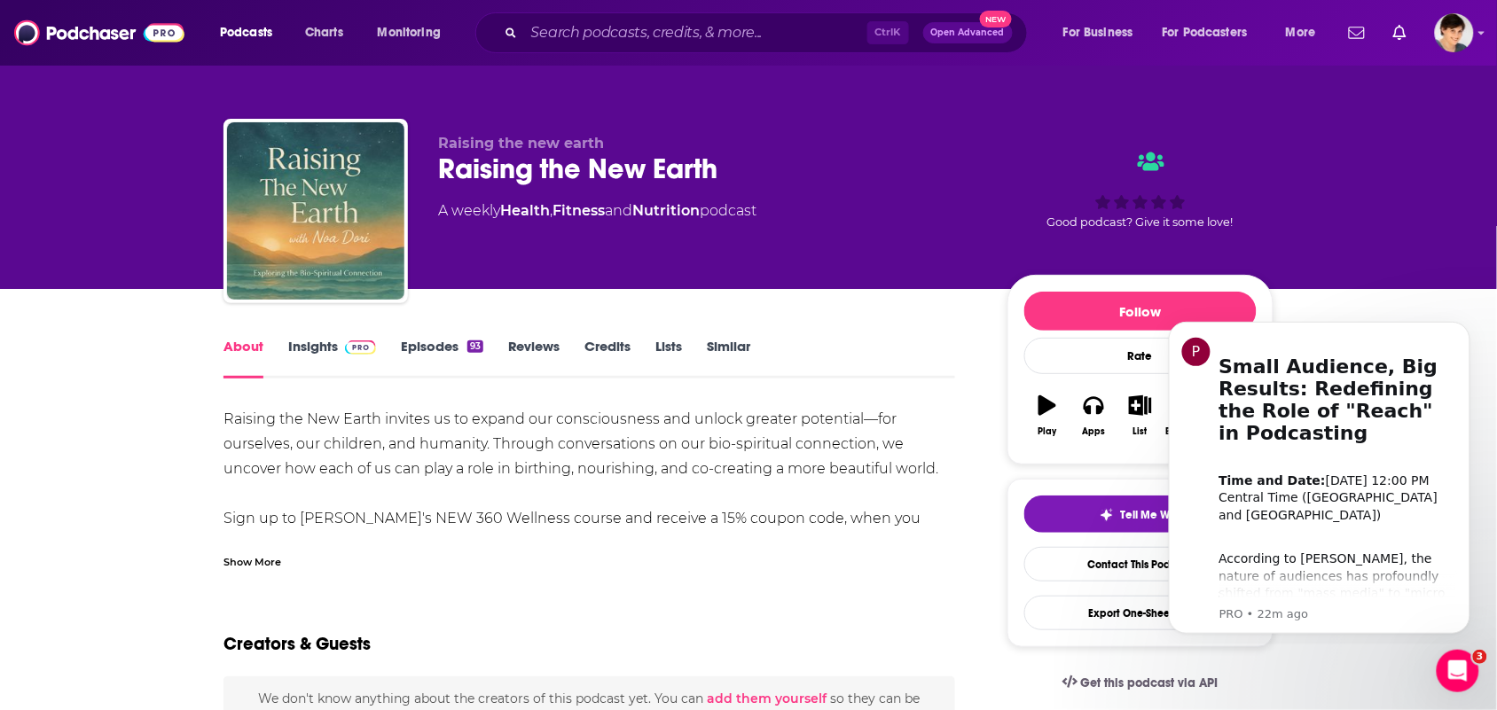
scroll to position [111, 0]
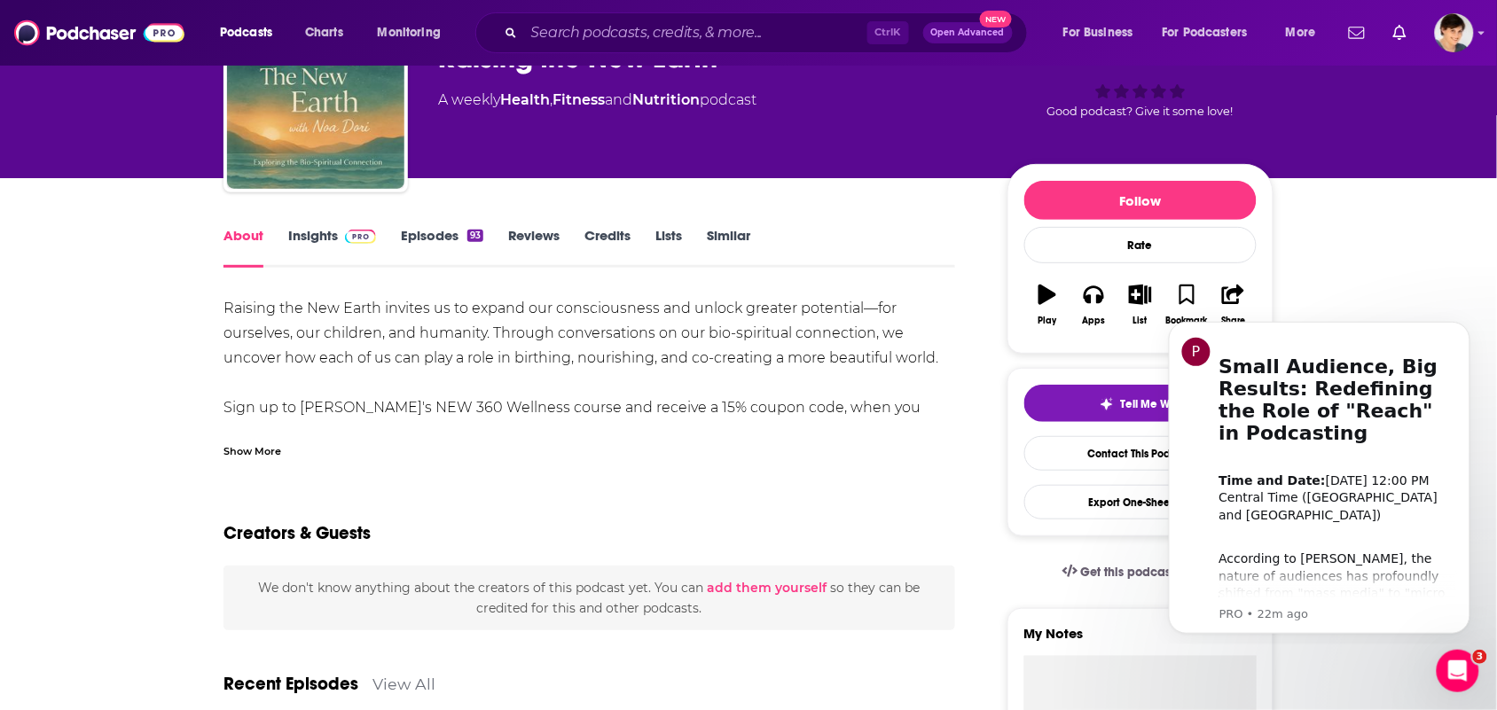
click at [415, 440] on div "Show More" at bounding box center [589, 444] width 732 height 30
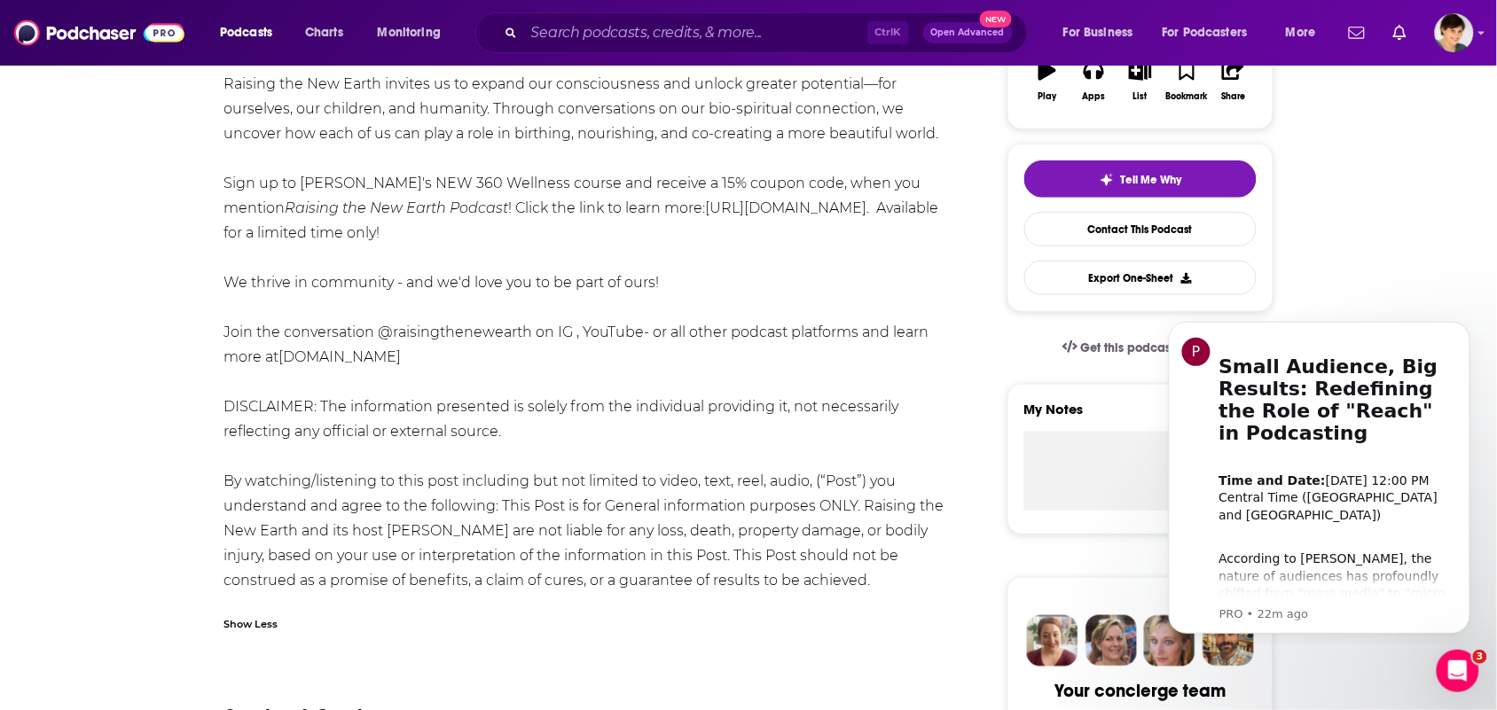
scroll to position [0, 0]
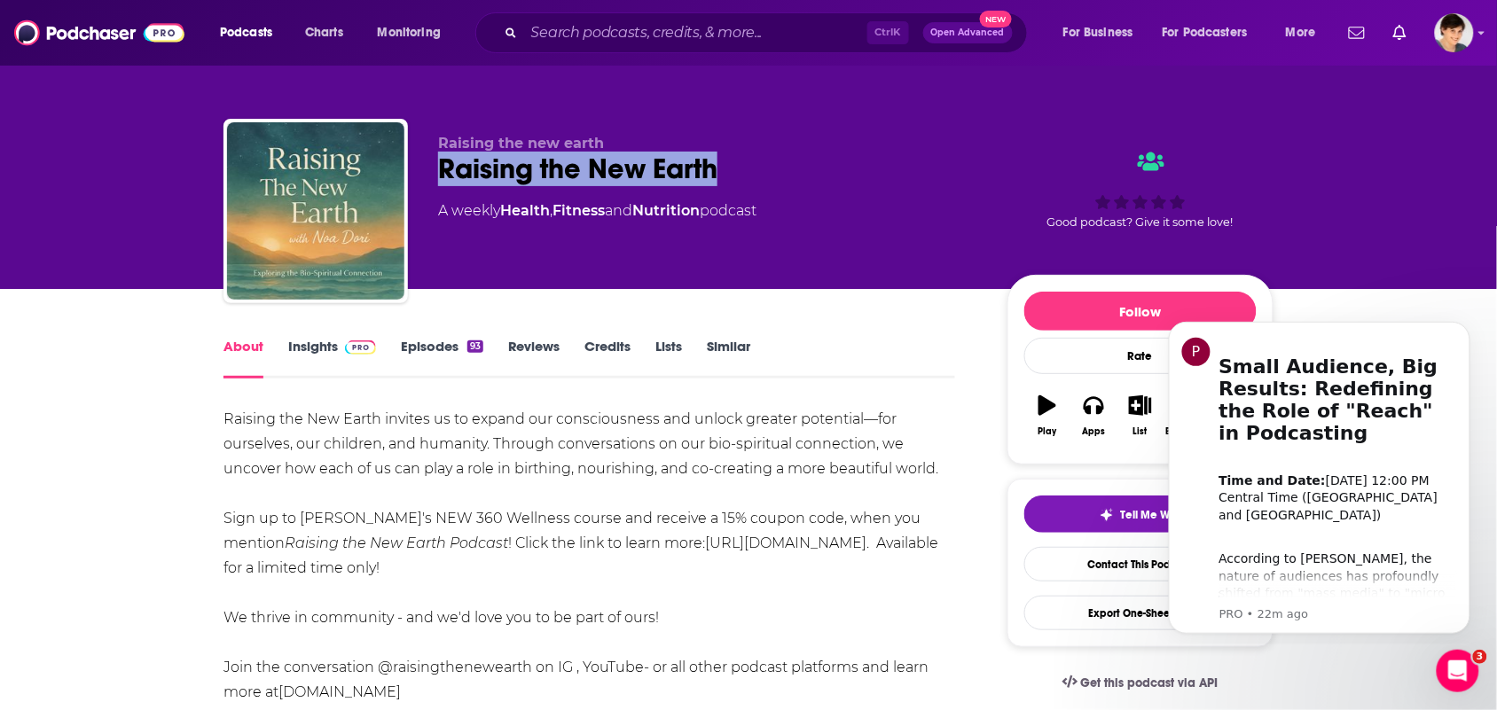
drag, startPoint x: 715, startPoint y: 170, endPoint x: 419, endPoint y: 178, distance: 296.3
click at [419, 178] on div "Raising the new earth Raising the New Earth A weekly Health , Fitness and Nutri…" at bounding box center [748, 215] width 1050 height 192
copy h1 "Raising the New Earth"
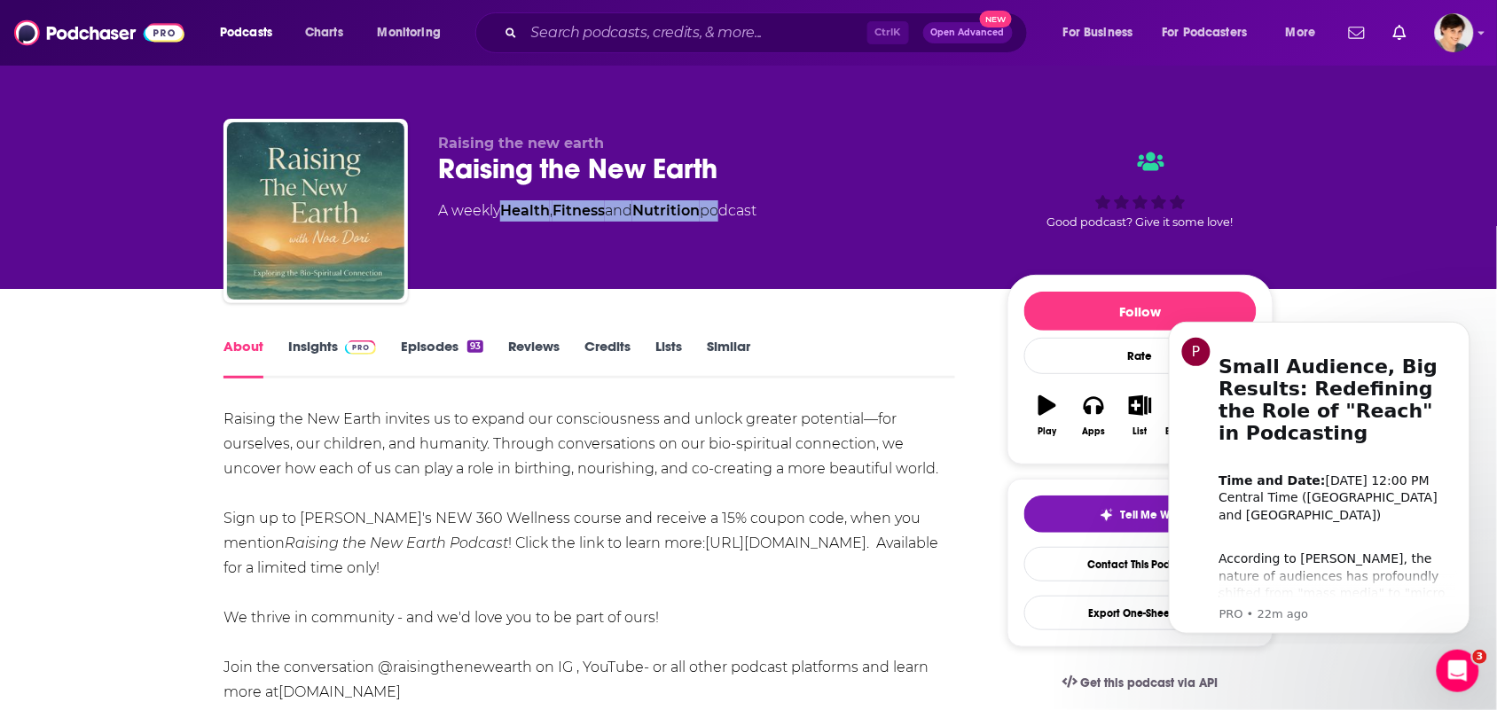
drag, startPoint x: 724, startPoint y: 236, endPoint x: 537, endPoint y: 231, distance: 186.3
click at [503, 233] on div "Raising the new earth Raising the New Earth A weekly Health , Fitness and Nutri…" at bounding box center [708, 206] width 541 height 142
click at [614, 242] on div "Raising the new earth Raising the New Earth A weekly Health , Fitness and Nutri…" at bounding box center [708, 206] width 541 height 142
click at [715, 235] on div "Raising the new earth Raising the New Earth A weekly Health , Fitness and Nutri…" at bounding box center [708, 206] width 541 height 142
drag, startPoint x: 714, startPoint y: 233, endPoint x: 505, endPoint y: 257, distance: 209.8
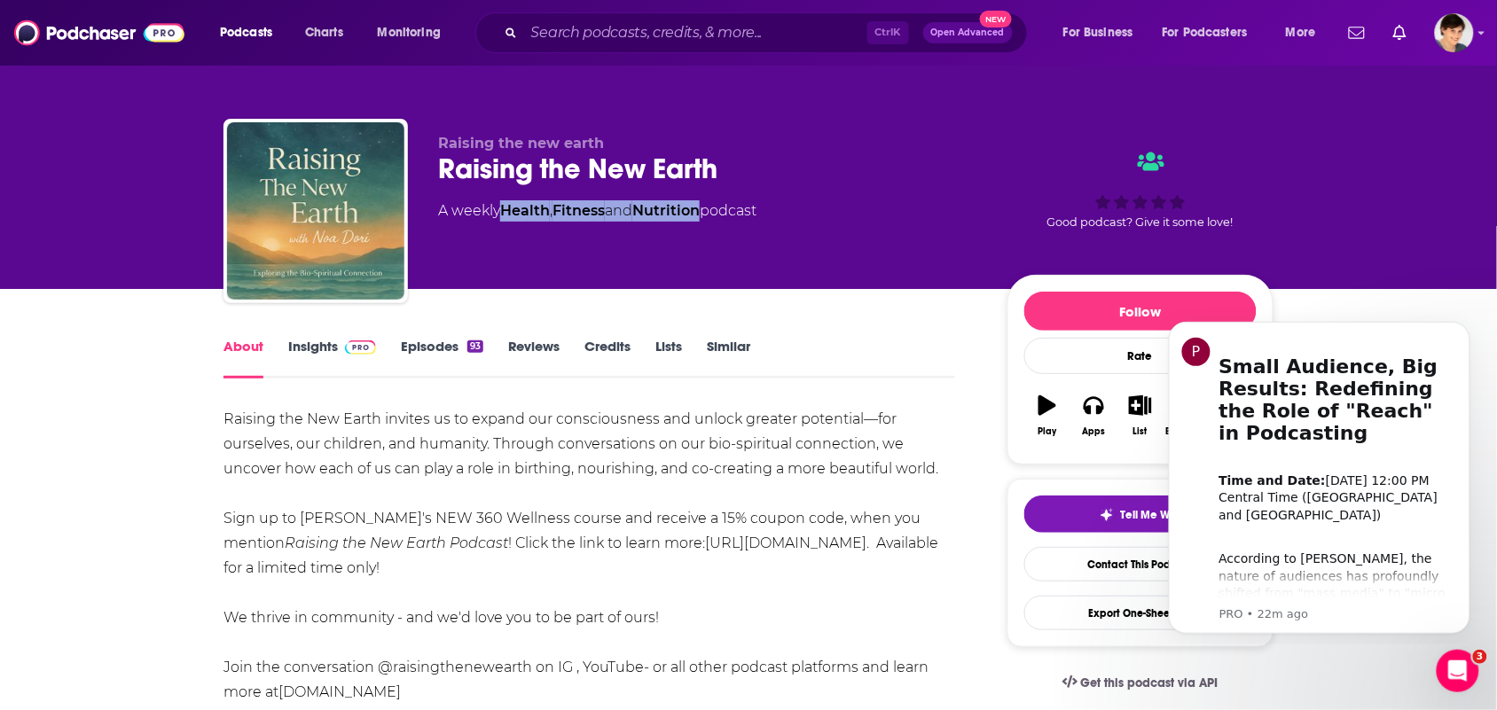
click at [505, 257] on div "Raising the new earth Raising the New Earth A weekly Health , Fitness and Nutri…" at bounding box center [708, 206] width 541 height 142
copy div "Health , Fitness and Nutrition"
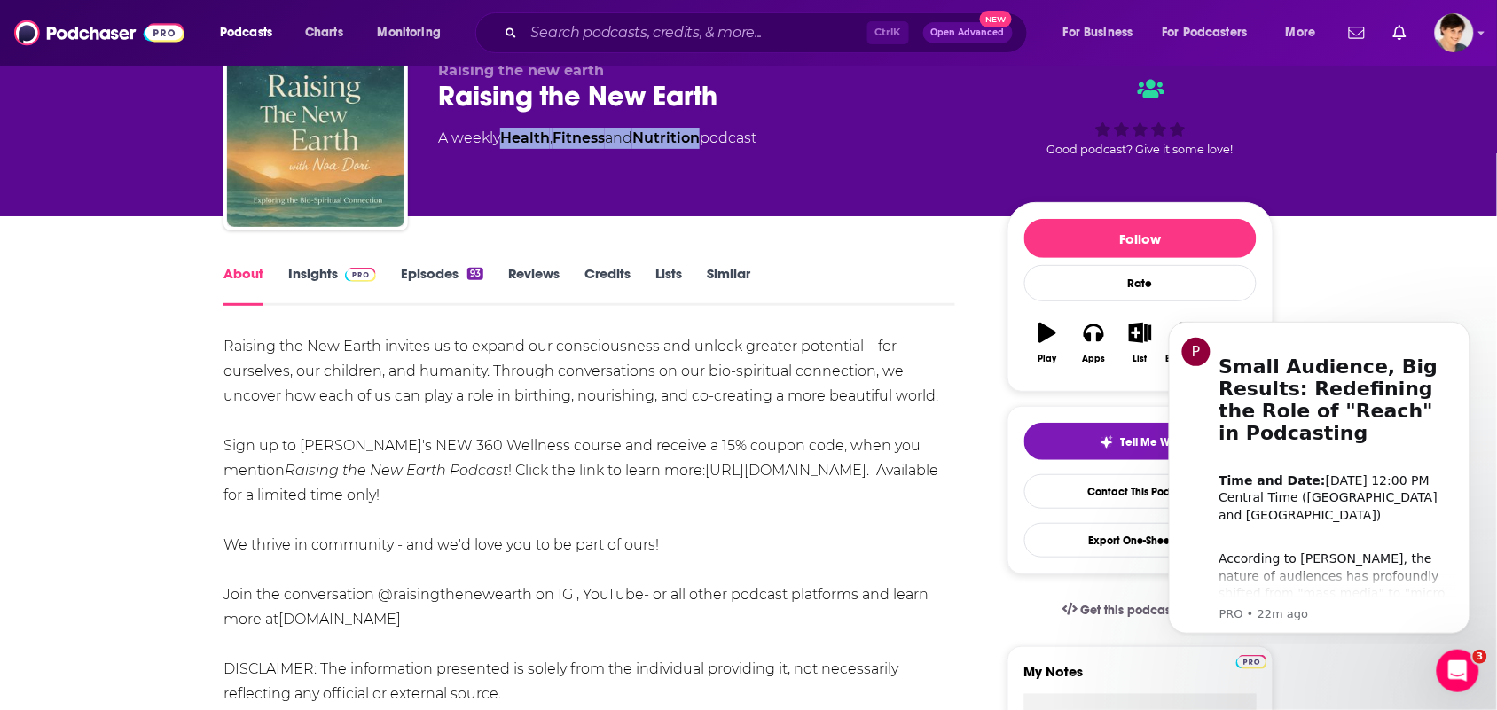
scroll to position [111, 0]
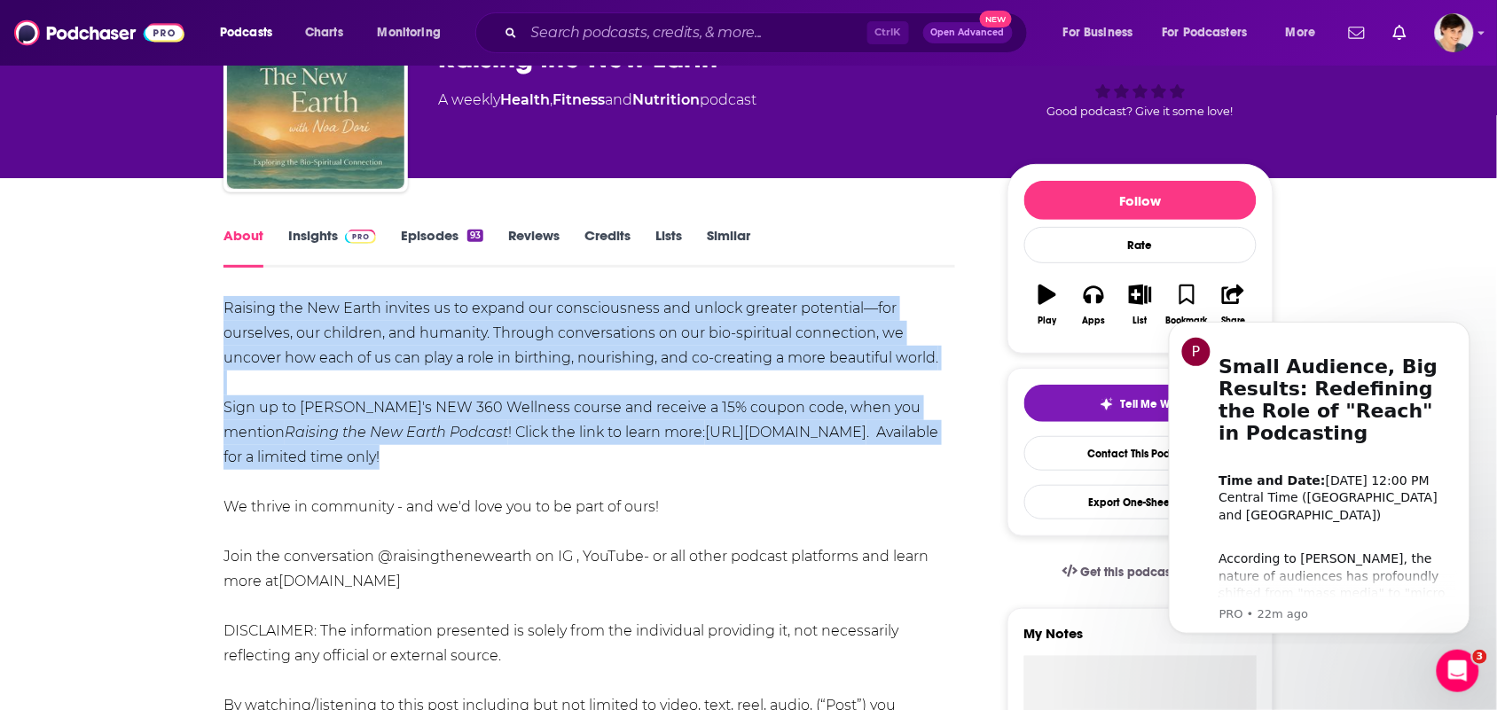
drag, startPoint x: 397, startPoint y: 452, endPoint x: 209, endPoint y: 302, distance: 240.4
copy div "Raising the New Earth invites us to expand our consciousness and unlock greater…"
click at [321, 246] on link "Insights" at bounding box center [332, 247] width 88 height 41
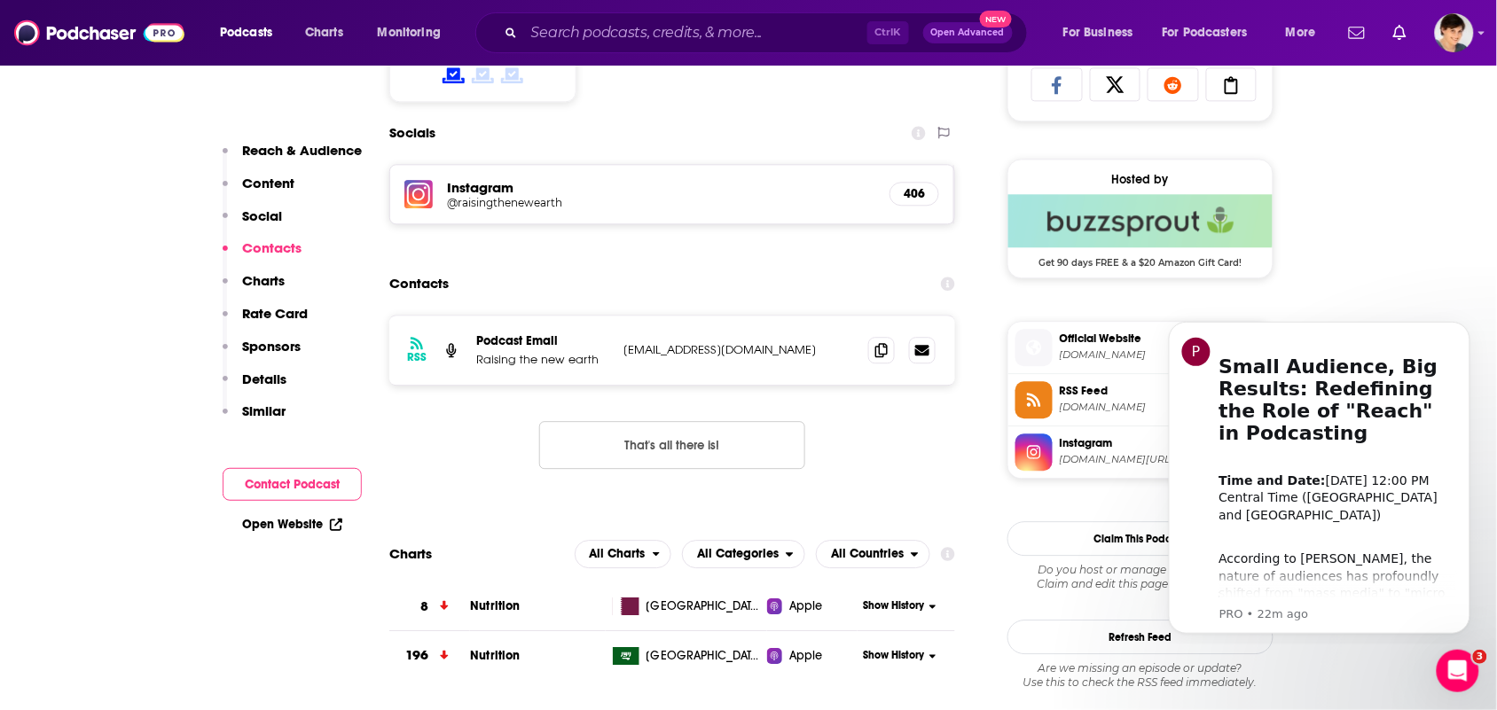
scroll to position [1330, 0]
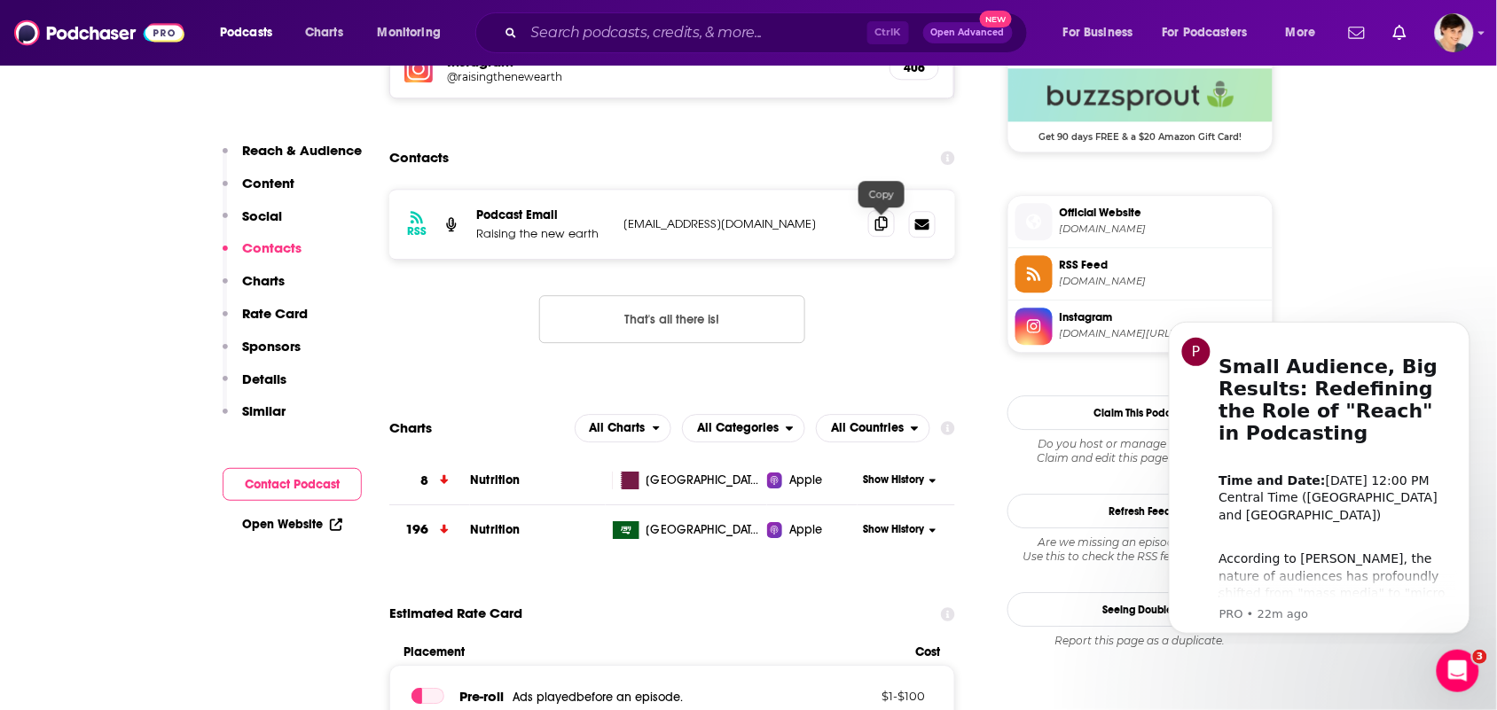
click at [880, 219] on icon at bounding box center [881, 223] width 12 height 14
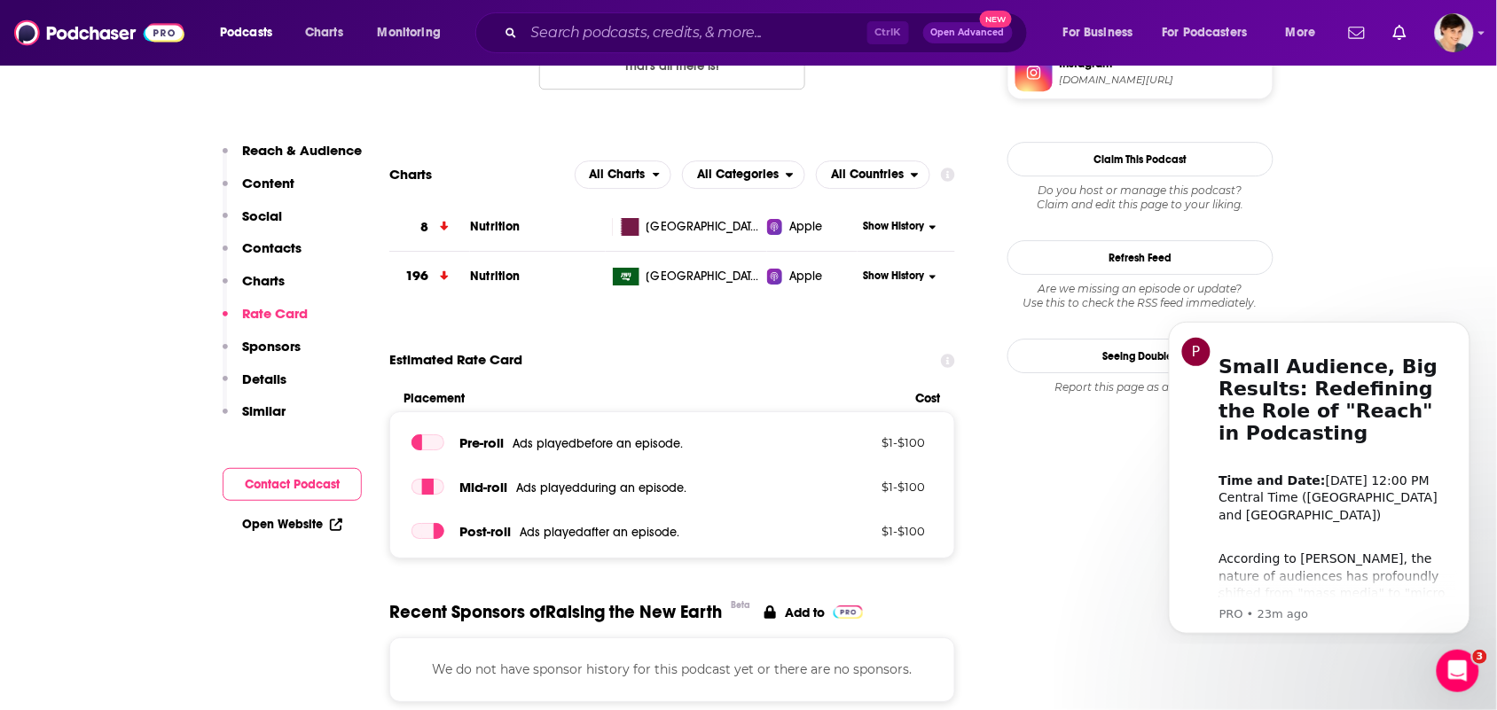
scroll to position [1552, 0]
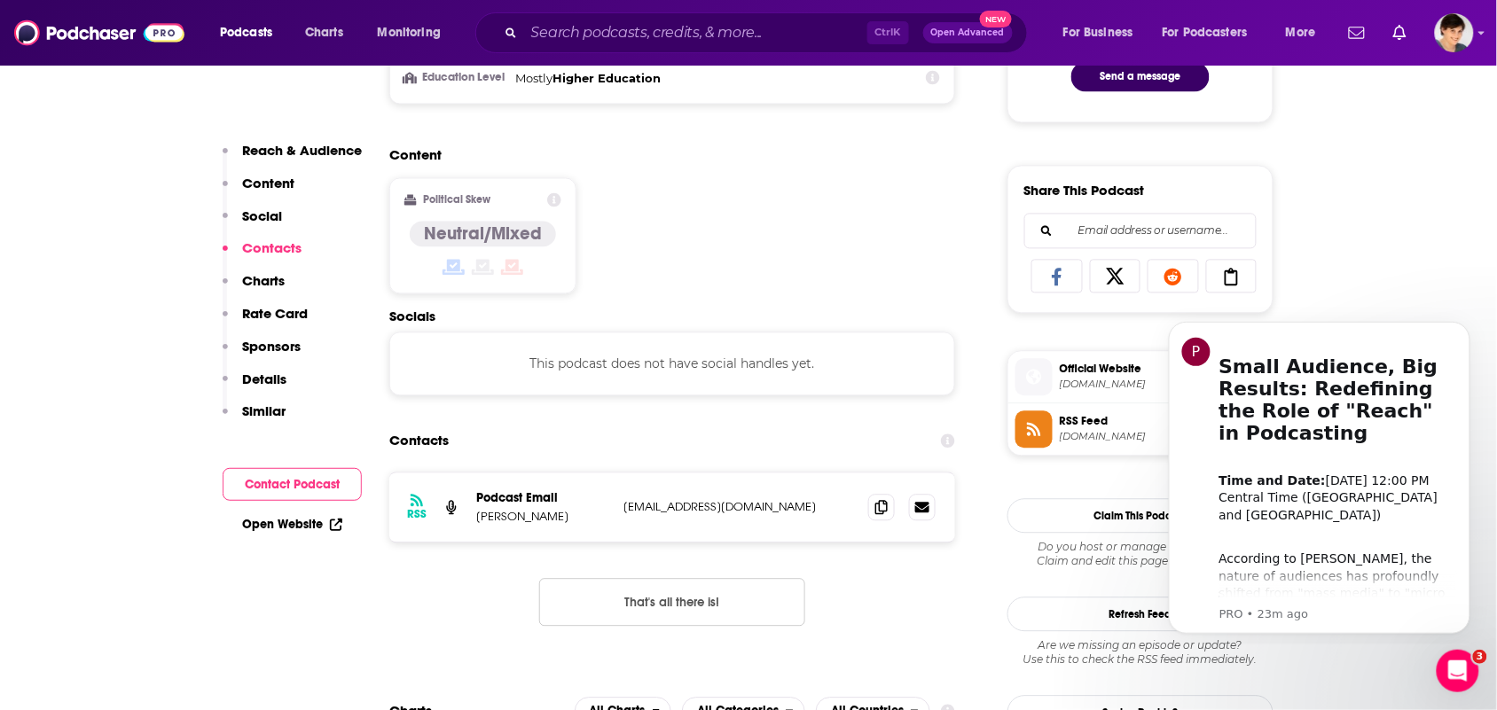
scroll to position [1108, 0]
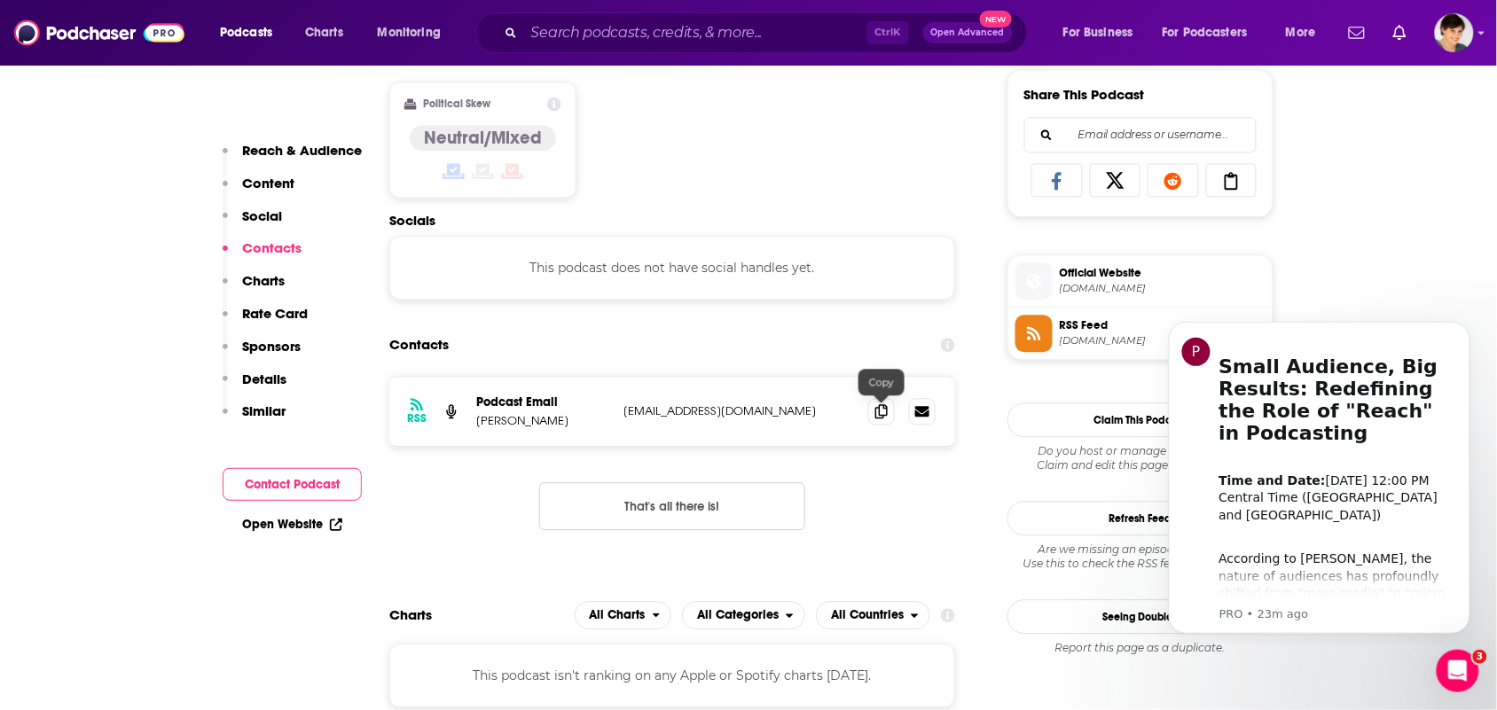
click at [900, 406] on div at bounding box center [901, 411] width 67 height 27
click at [889, 413] on span at bounding box center [881, 410] width 27 height 27
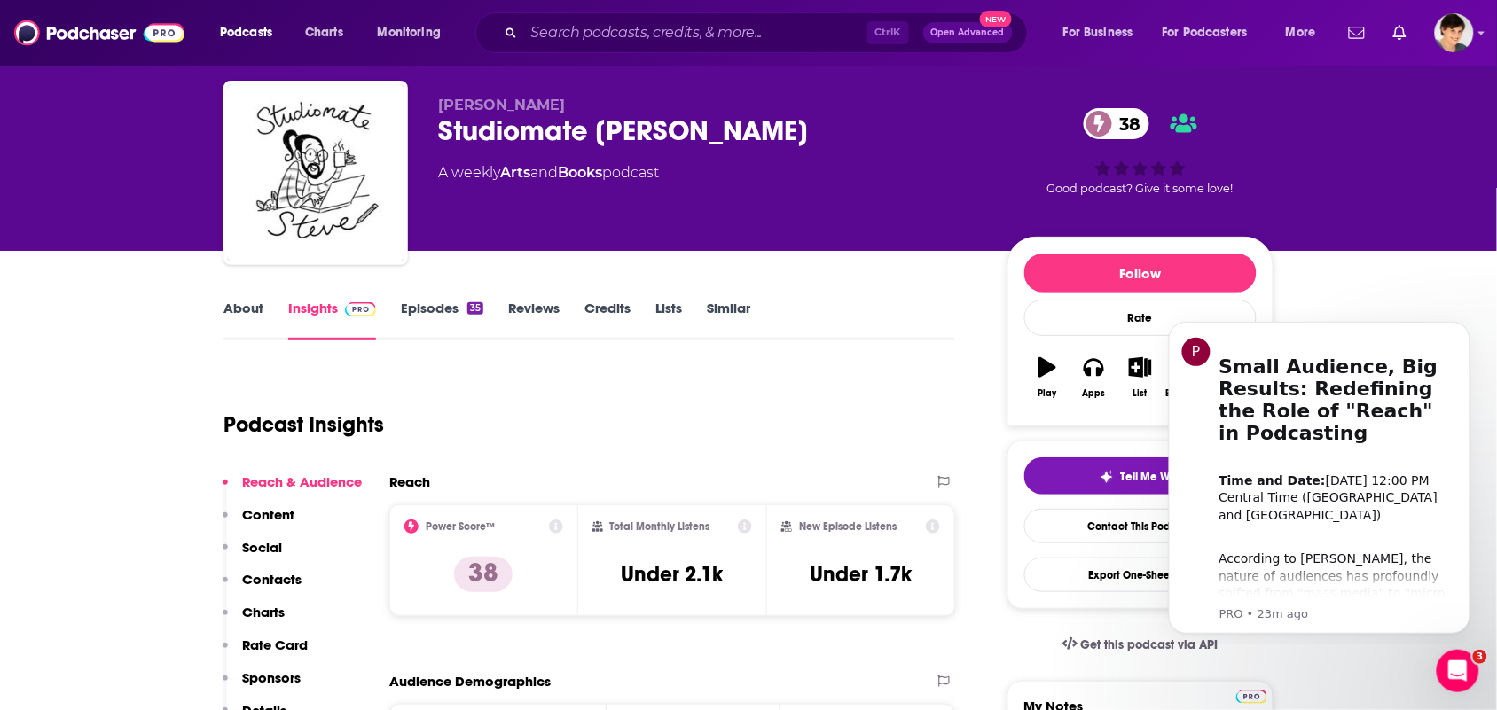
scroll to position [0, 0]
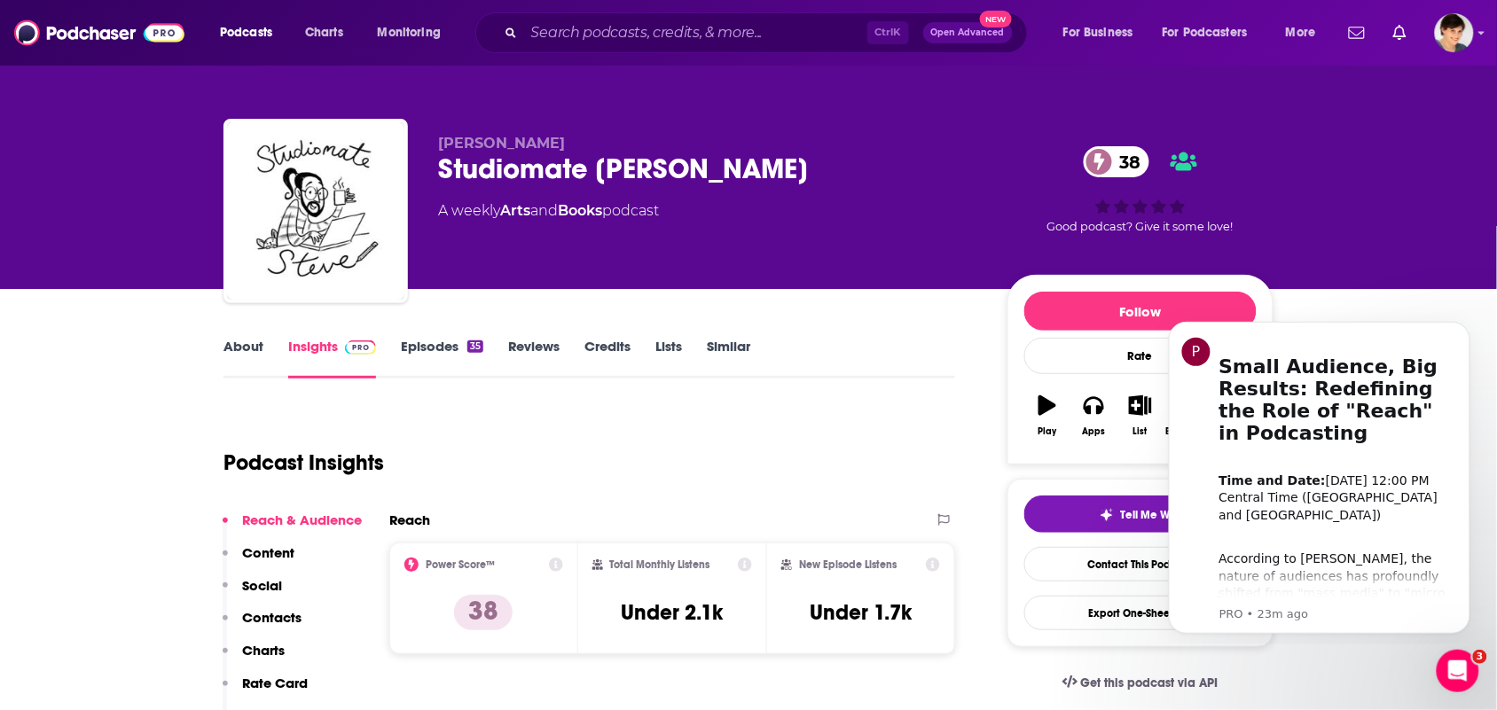
click at [227, 374] on link "About" at bounding box center [243, 358] width 40 height 41
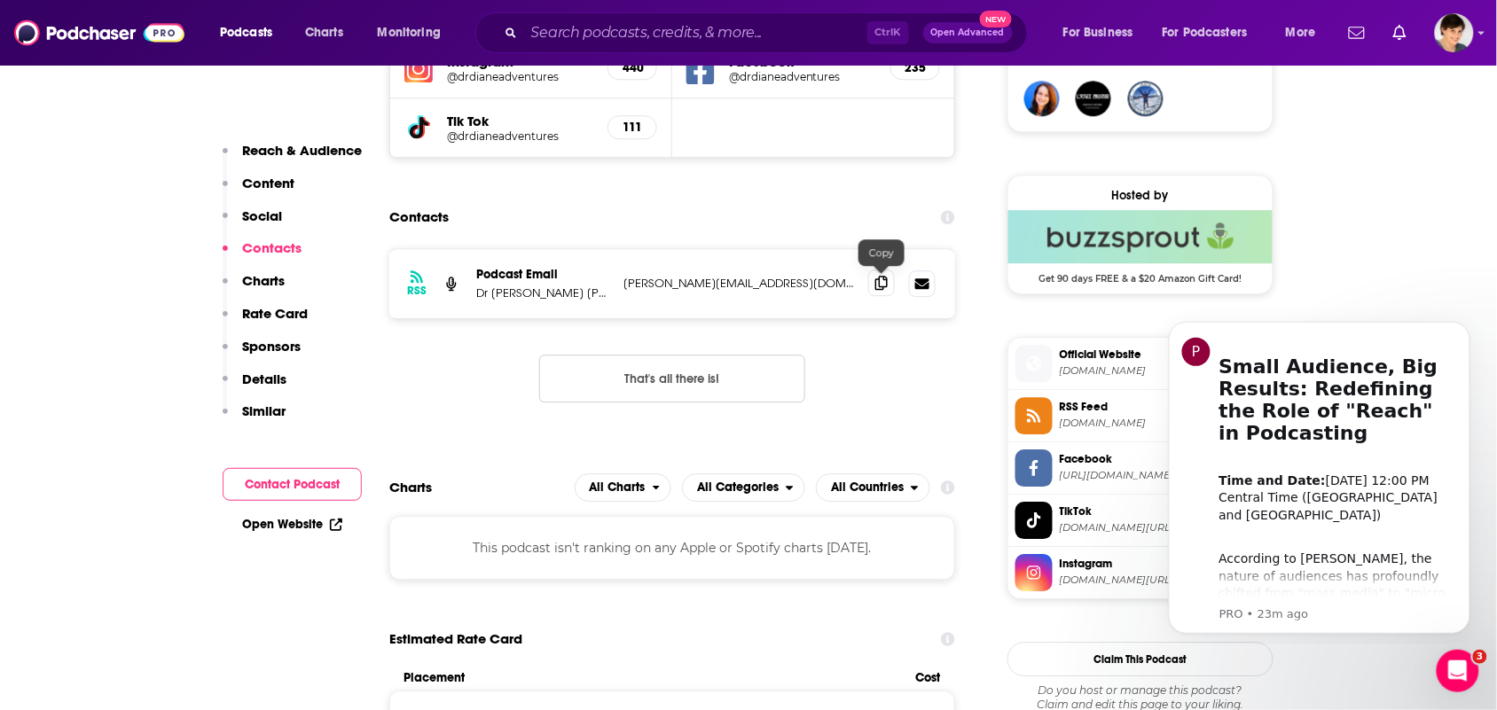
click at [873, 280] on span at bounding box center [881, 283] width 27 height 27
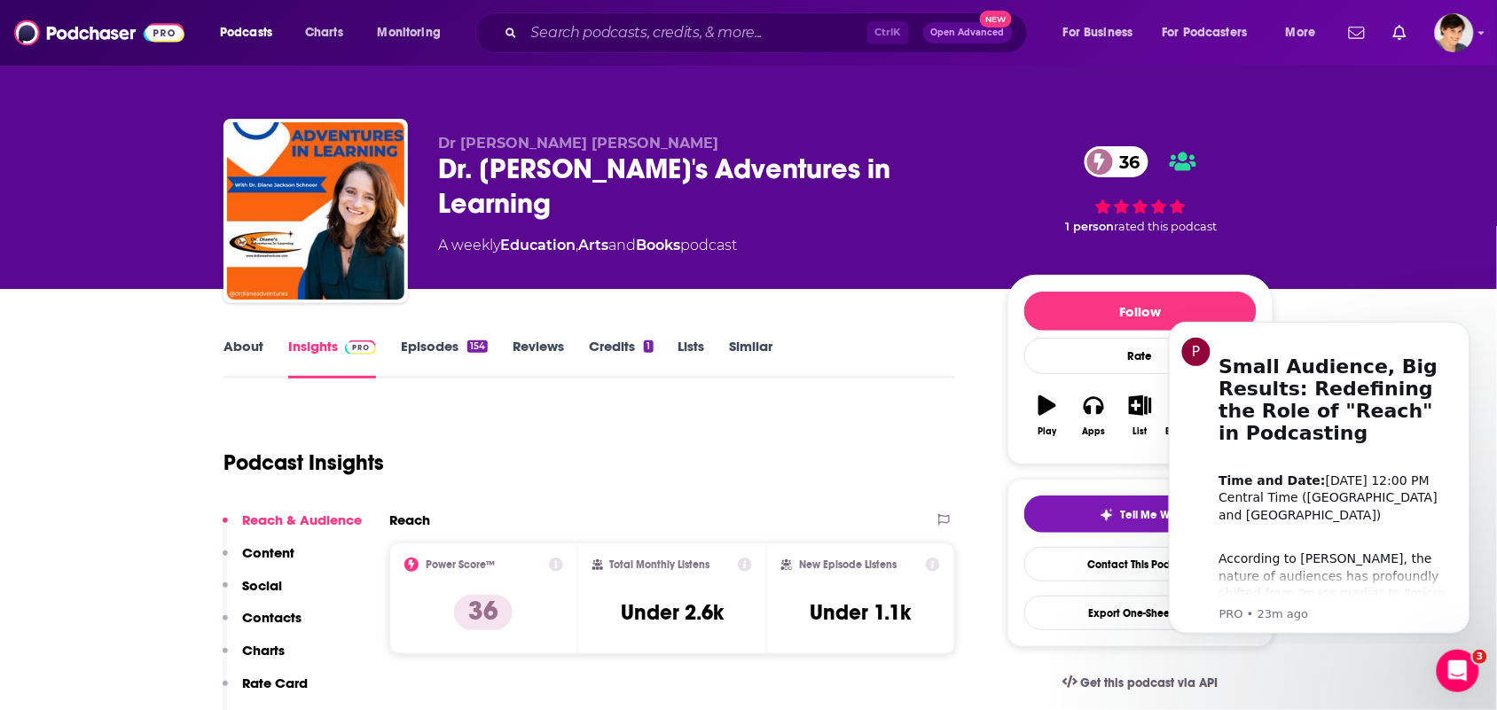
click at [260, 350] on link "About" at bounding box center [243, 358] width 40 height 41
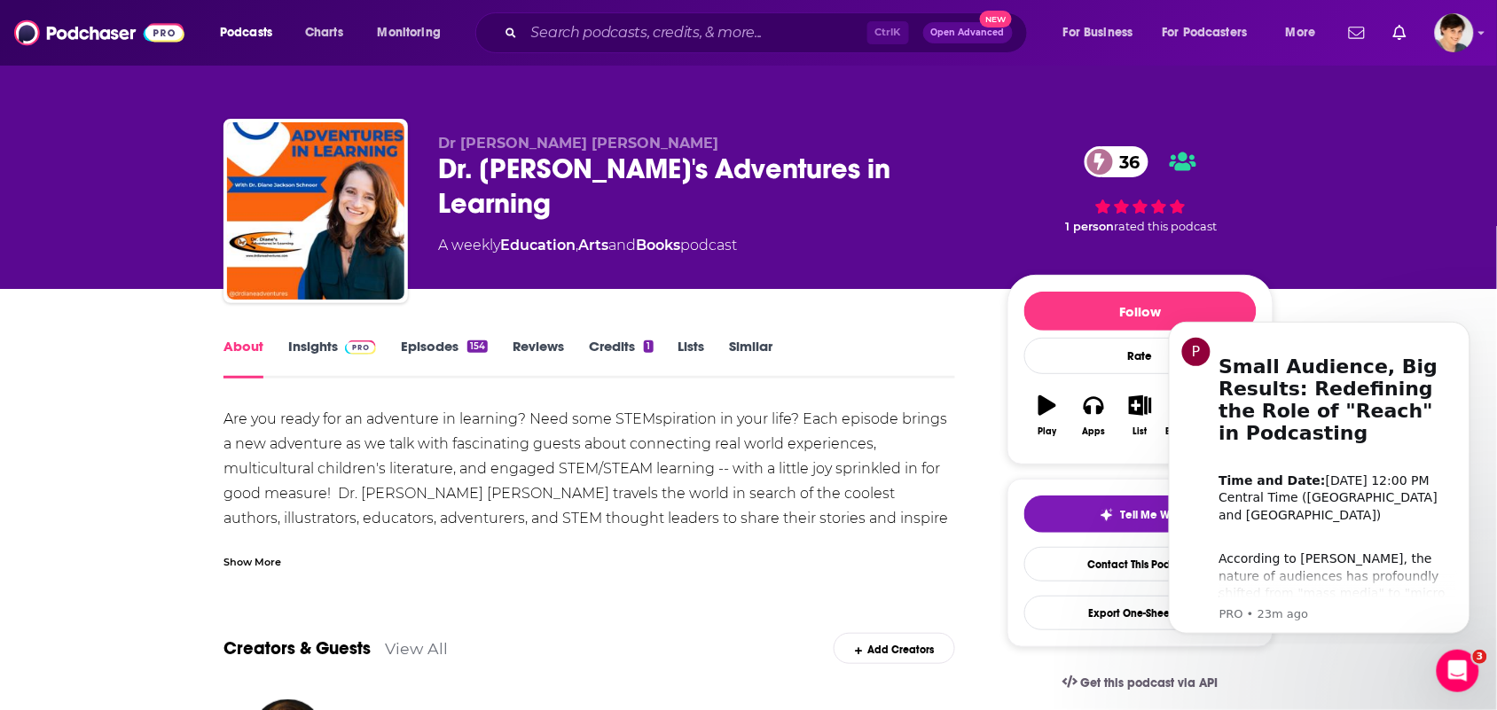
click at [251, 351] on link "About" at bounding box center [243, 358] width 40 height 41
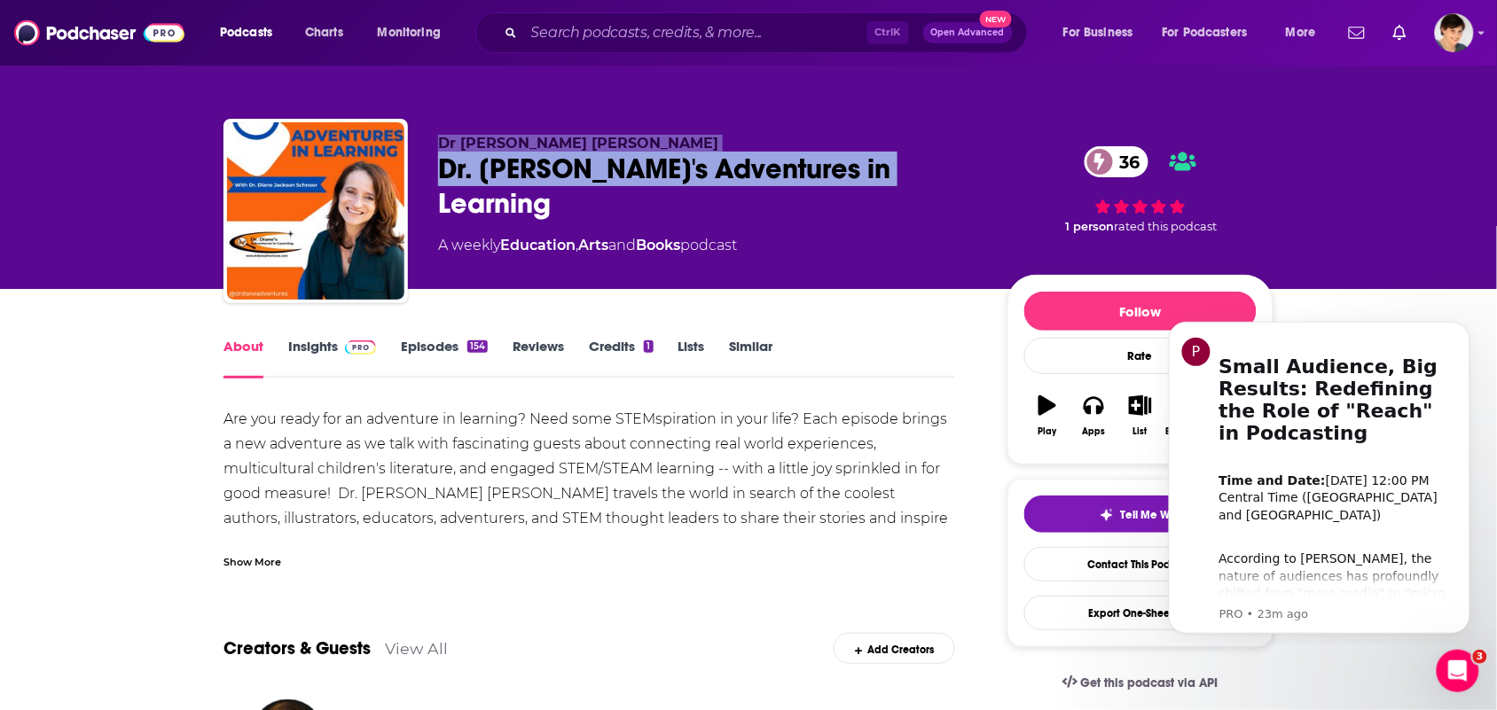
drag, startPoint x: 880, startPoint y: 169, endPoint x: 408, endPoint y: 176, distance: 471.8
click at [408, 176] on div "Dr [PERSON_NAME] [PERSON_NAME] Dr. [PERSON_NAME]'s Adventures in Learning 36 A …" at bounding box center [748, 215] width 1050 height 192
click at [702, 107] on div "Dr [PERSON_NAME] [PERSON_NAME] Dr. [PERSON_NAME]'s Adventures in Learning 36 A …" at bounding box center [748, 194] width 1077 height 192
drag, startPoint x: 879, startPoint y: 186, endPoint x: 426, endPoint y: 182, distance: 453.2
click at [427, 174] on div "Dr [PERSON_NAME] [PERSON_NAME] Dr. [PERSON_NAME]'s Adventures in Learning 36 A …" at bounding box center [748, 215] width 1050 height 192
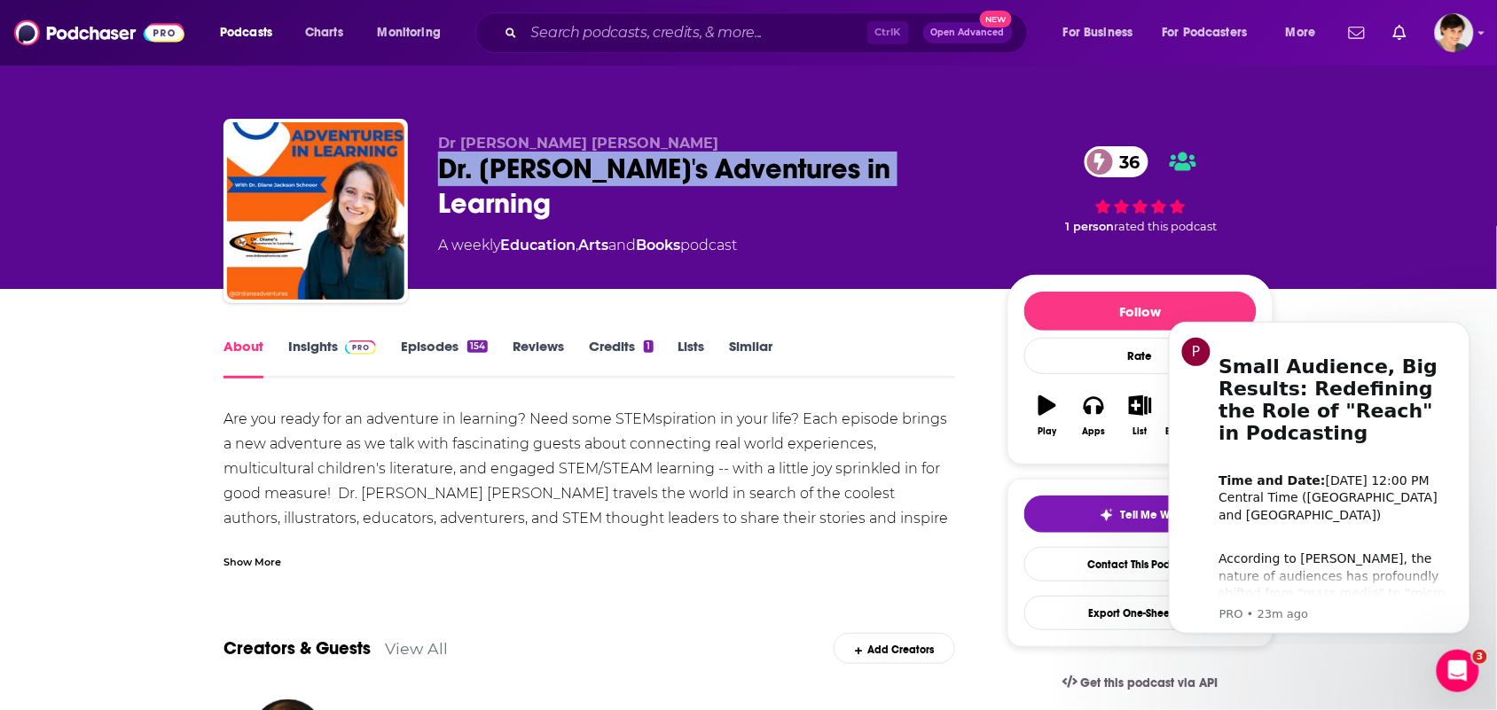
copy h1 "Dr. [PERSON_NAME]'s Adventures in Learning"
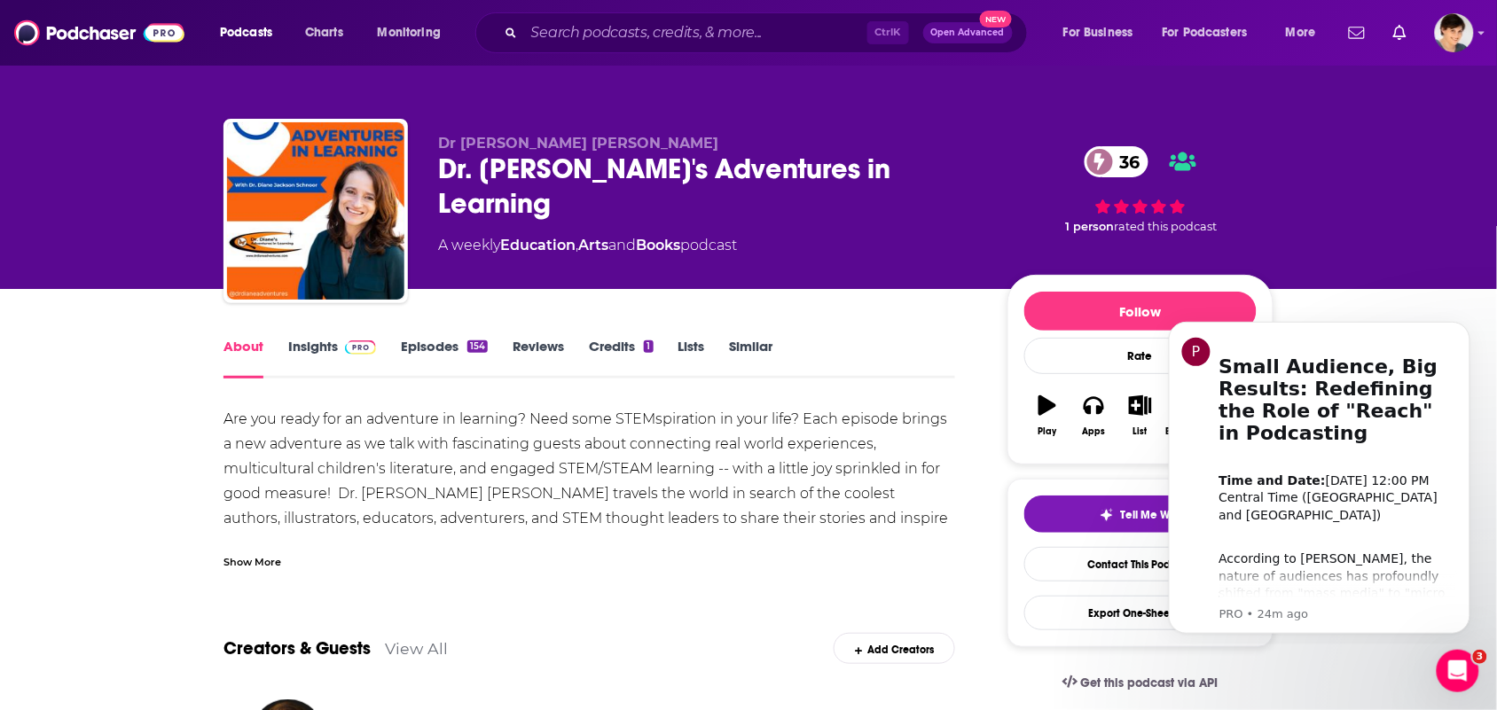
drag, startPoint x: 672, startPoint y: 126, endPoint x: 632, endPoint y: 122, distance: 40.1
click at [635, 124] on div "Dr [PERSON_NAME] [PERSON_NAME] Dr. [PERSON_NAME]'s Adventures in Learning 36 A …" at bounding box center [748, 215] width 1050 height 192
drag, startPoint x: 646, startPoint y: 133, endPoint x: 482, endPoint y: 99, distance: 167.5
click at [411, 138] on div "Dr [PERSON_NAME] [PERSON_NAME] Dr. [PERSON_NAME]'s Adventures in Learning 36 A …" at bounding box center [748, 215] width 1050 height 192
copy span "Dr [PERSON_NAME] [PERSON_NAME]"
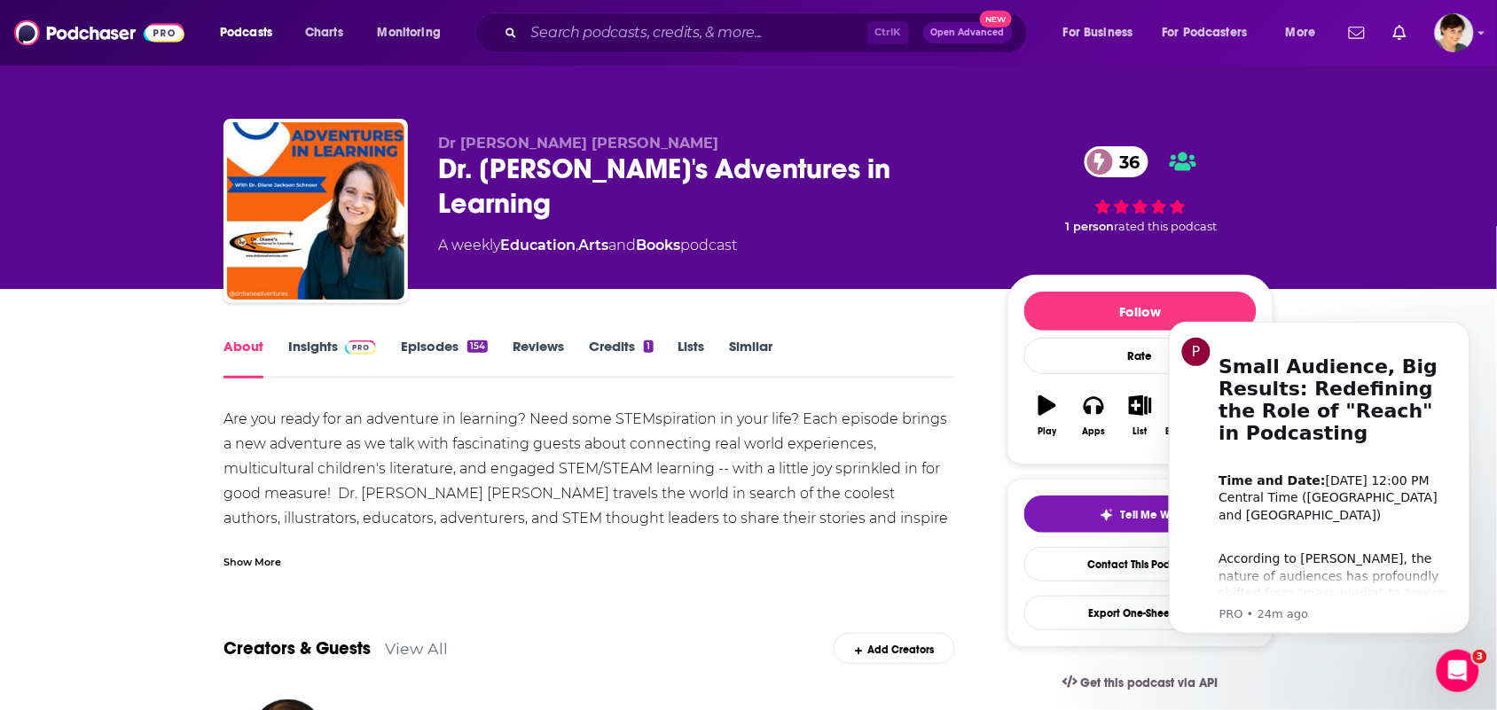
click at [295, 563] on div "Show More" at bounding box center [589, 555] width 732 height 30
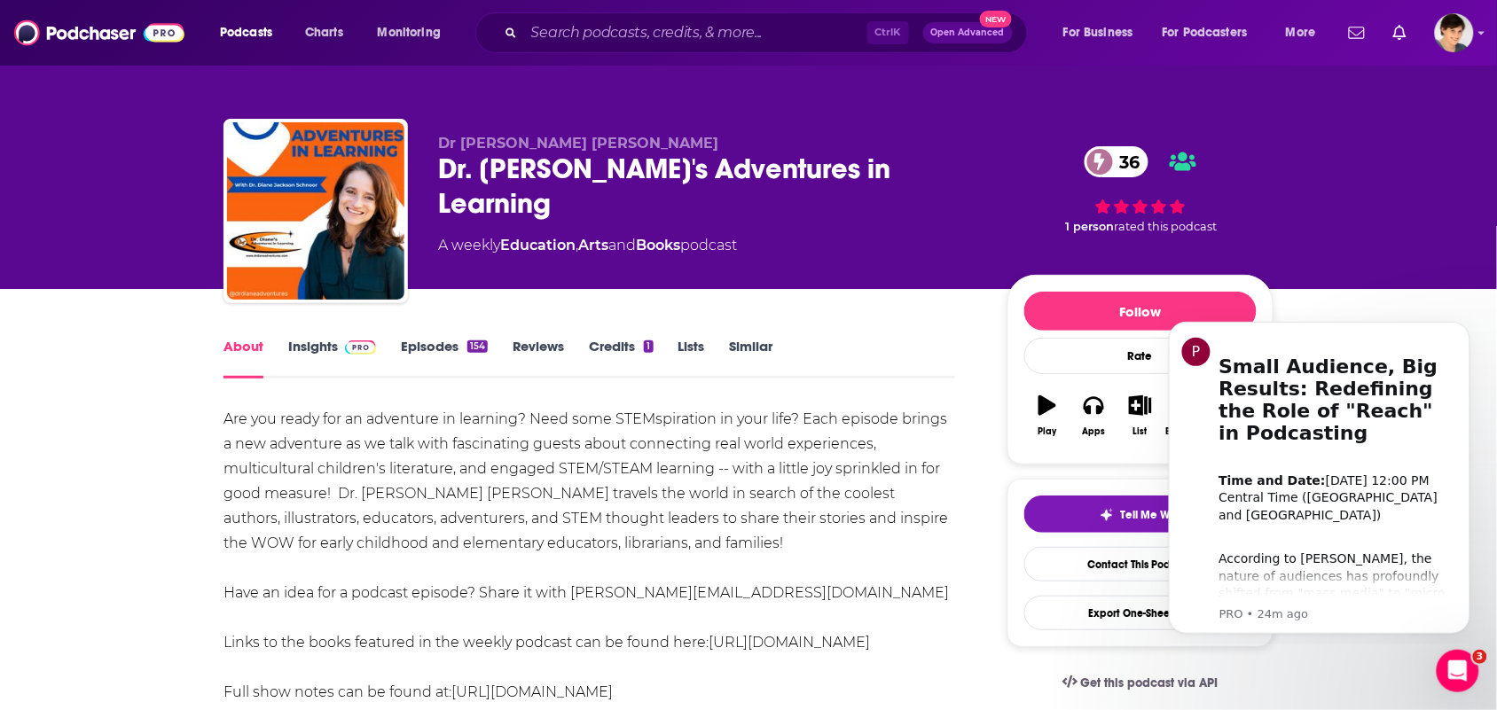
scroll to position [222, 0]
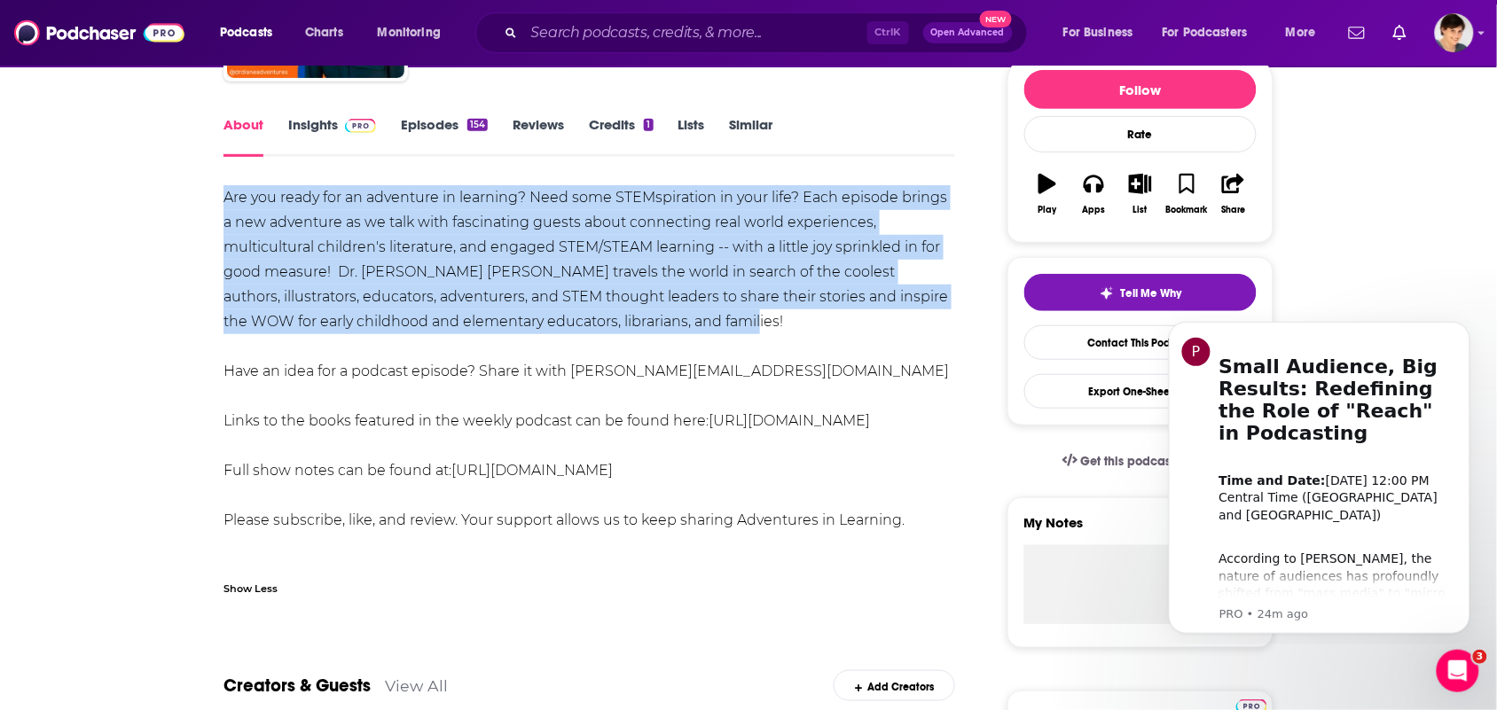
drag, startPoint x: 705, startPoint y: 317, endPoint x: 226, endPoint y: 198, distance: 493.4
click at [226, 198] on div "Are you ready for an adventure in learning? Need some STEMspiration in your lif…" at bounding box center [589, 359] width 732 height 348
copy div "Are you ready for an adventure in learning? Need some STEMspiration in your lif…"
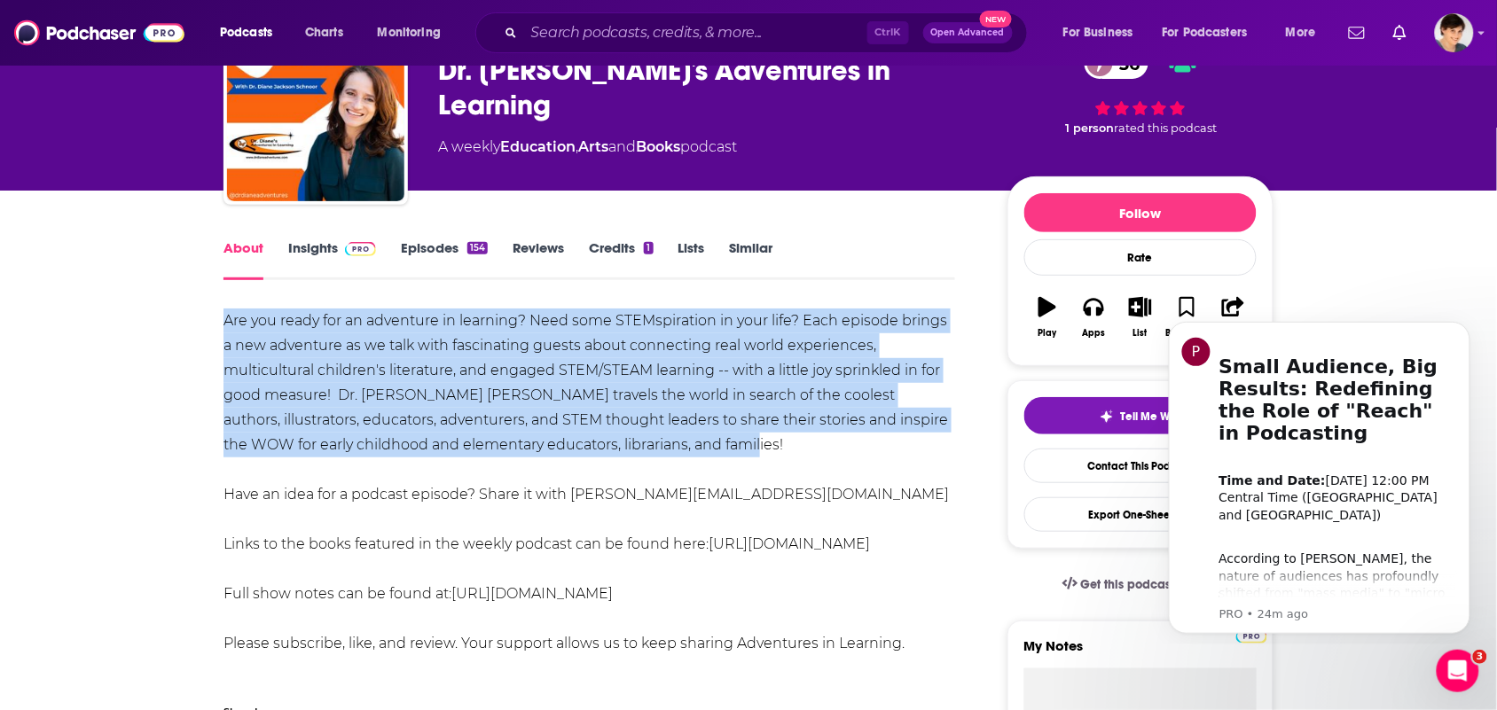
scroll to position [0, 0]
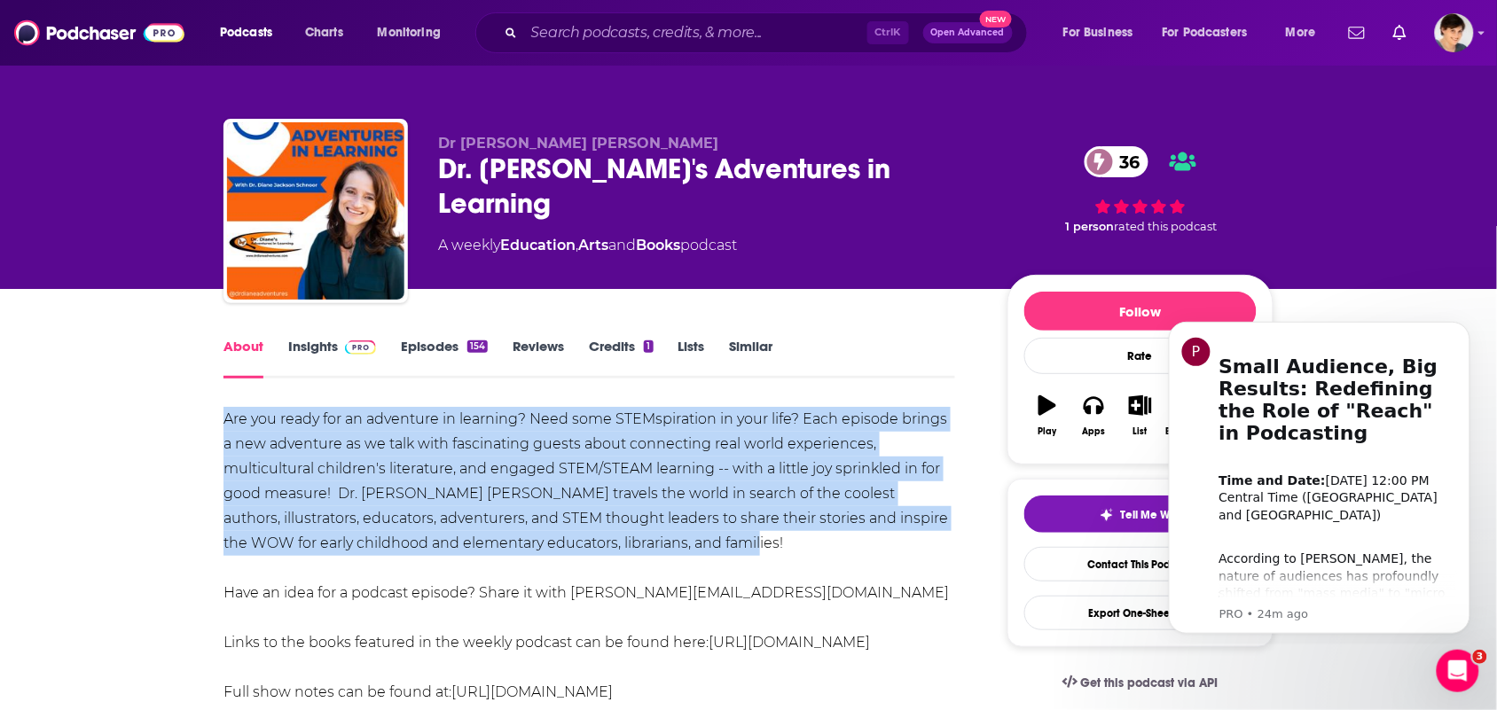
copy div "Are you ready for an adventure in learning? Need some STEMspiration in your lif…"
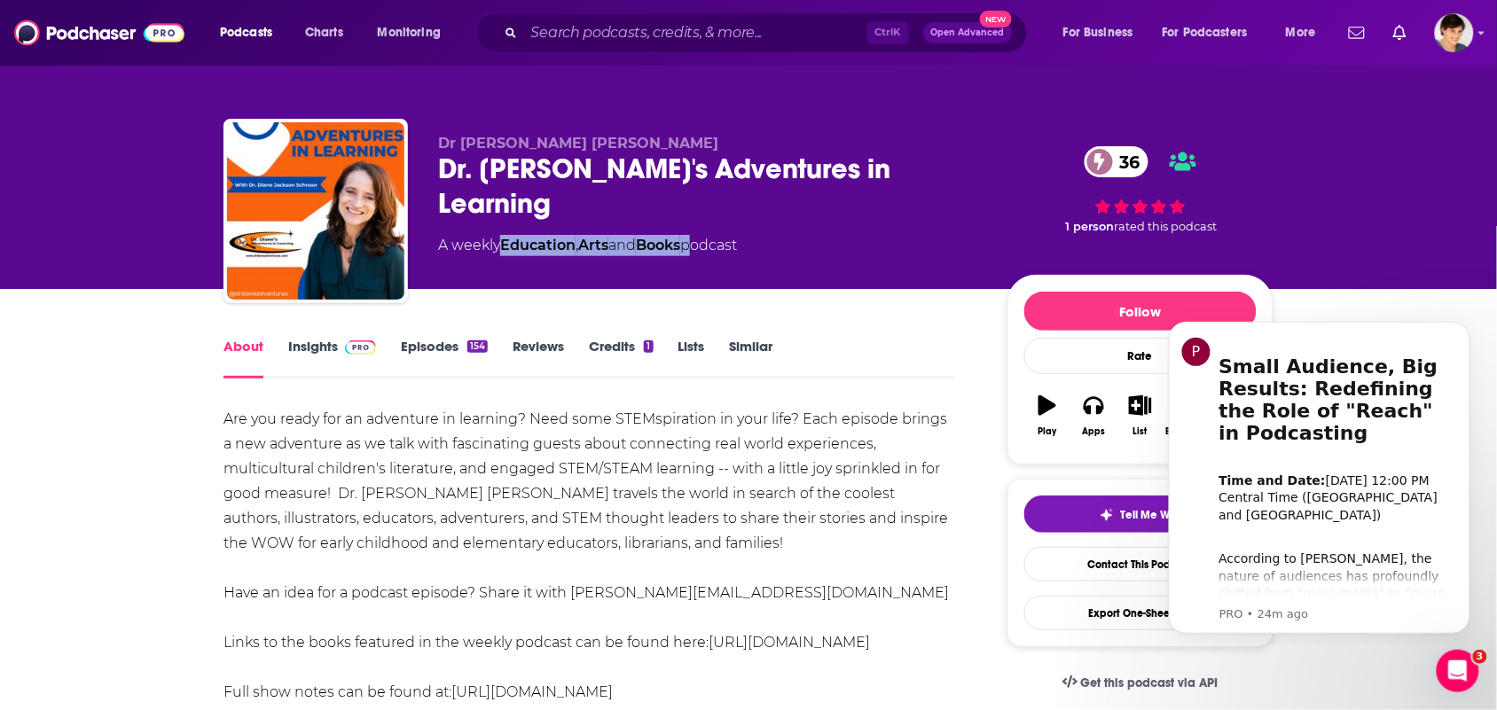
drag, startPoint x: 694, startPoint y: 237, endPoint x: 508, endPoint y: 227, distance: 186.5
click at [508, 227] on div "Dr [PERSON_NAME] [PERSON_NAME] Dr. [PERSON_NAME]'s Adventures in Learning 36 A …" at bounding box center [708, 206] width 541 height 142
copy div "Education , Arts and Books"
